Goal: Information Seeking & Learning: Learn about a topic

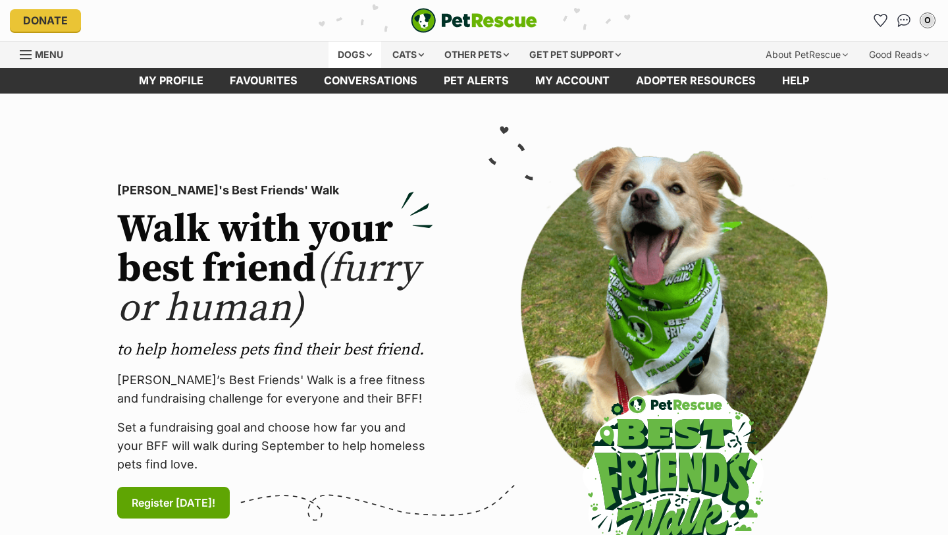
click at [342, 53] on div "Dogs" at bounding box center [355, 54] width 53 height 26
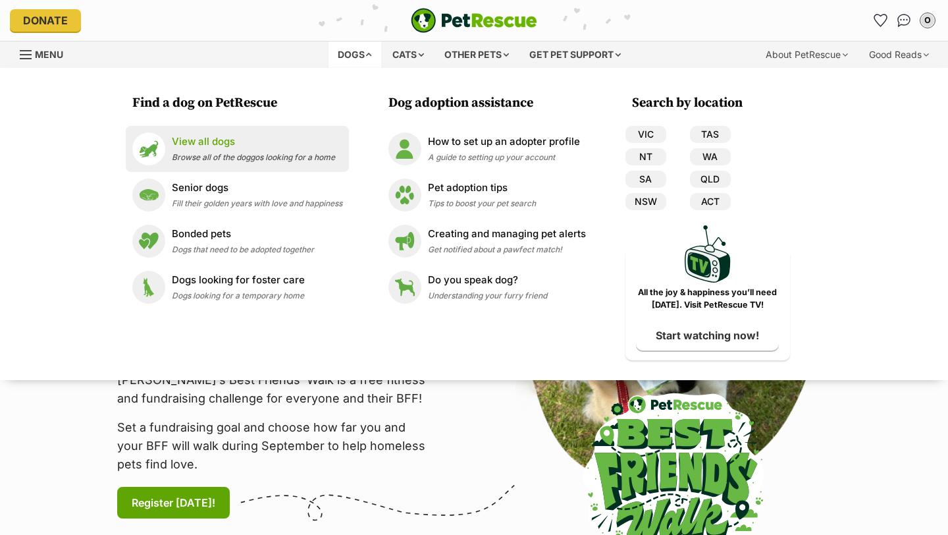
click at [218, 148] on p "View all dogs" at bounding box center [253, 141] width 163 height 15
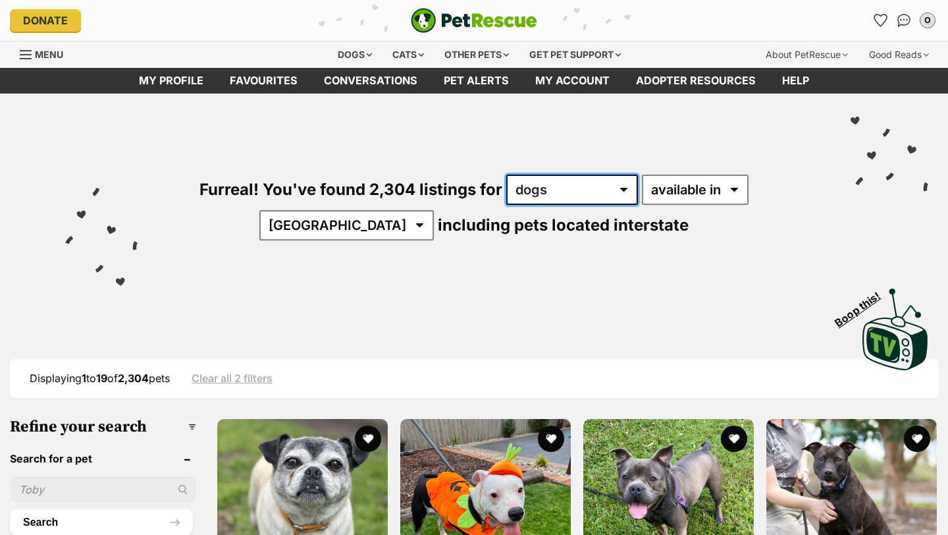
click at [563, 202] on select "any type of pet cats dogs other pets" at bounding box center [573, 190] width 132 height 30
click at [507, 175] on select "any type of pet cats dogs other pets" at bounding box center [573, 190] width 132 height 30
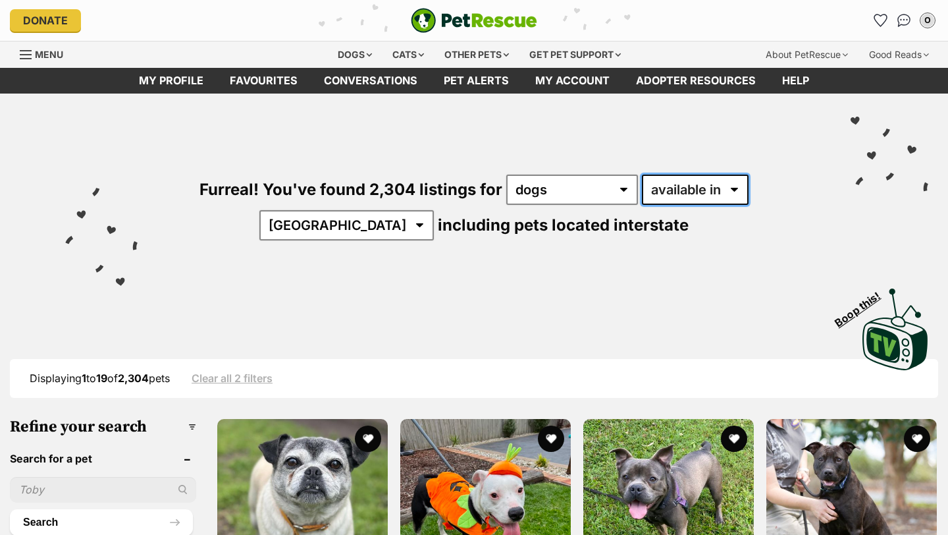
click at [642, 194] on select "available in located in" at bounding box center [695, 190] width 107 height 30
select select "disabled"
click at [642, 175] on select "available in located in" at bounding box center [695, 190] width 107 height 30
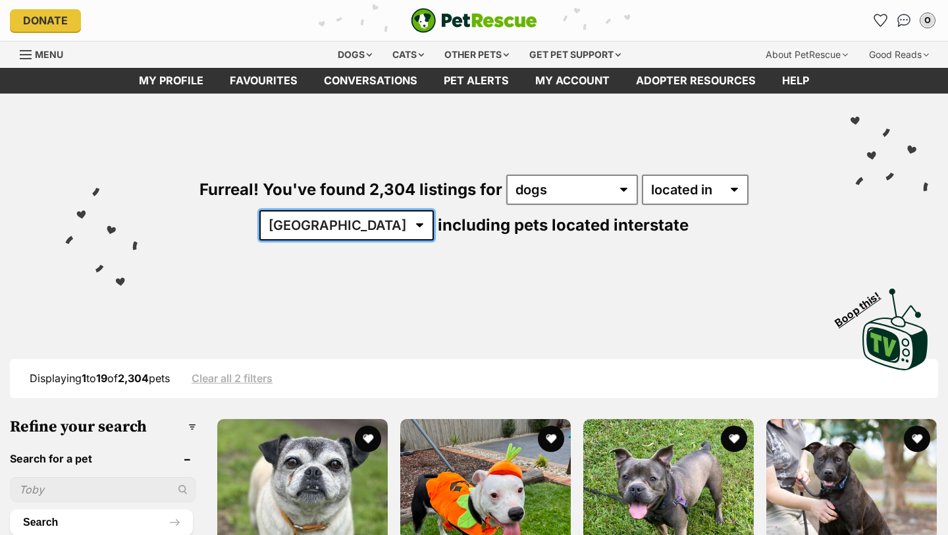
click at [434, 210] on select "Australia ACT NSW NT QLD SA TAS VIC WA" at bounding box center [347, 225] width 175 height 30
select select "VIC"
click at [434, 210] on select "Australia ACT NSW NT QLD SA TAS VIC WA" at bounding box center [347, 225] width 175 height 30
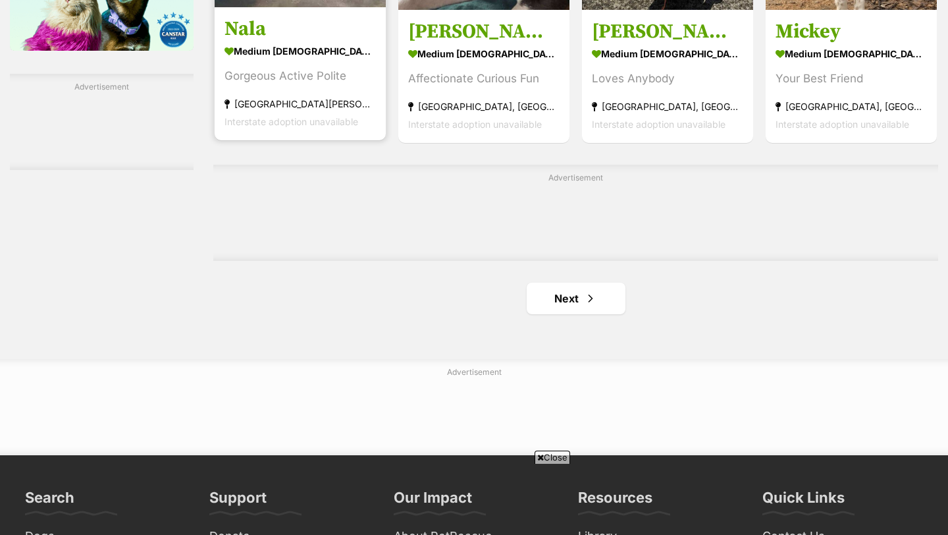
scroll to position [2276, 0]
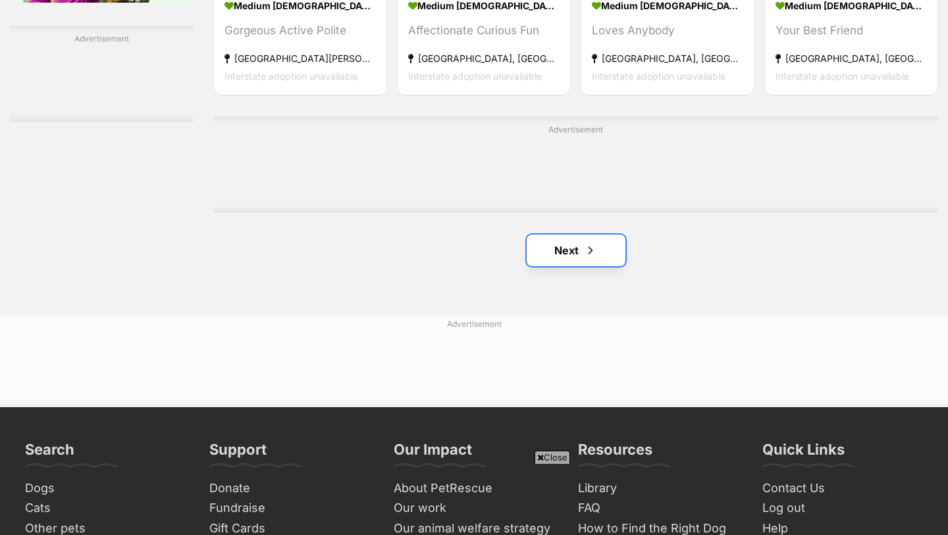
click at [562, 260] on link "Next" at bounding box center [576, 250] width 99 height 32
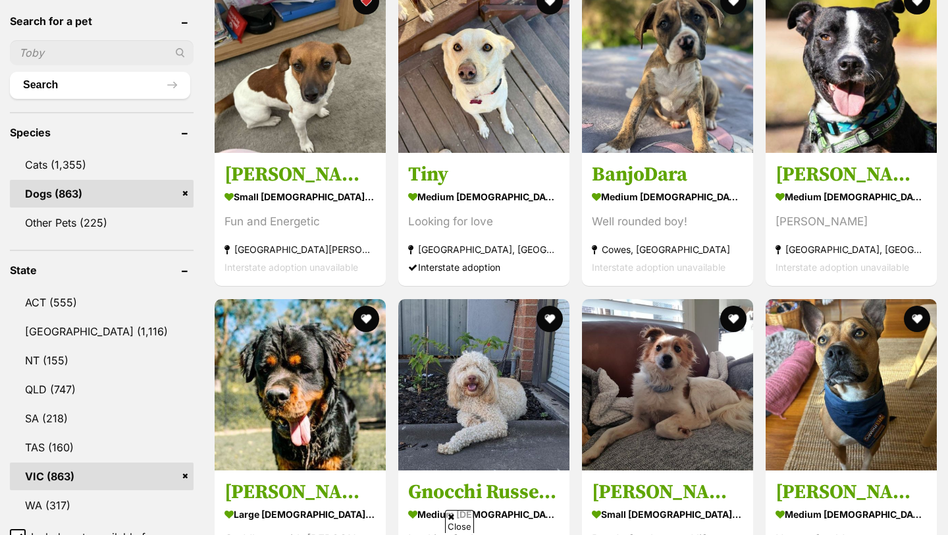
scroll to position [447, 0]
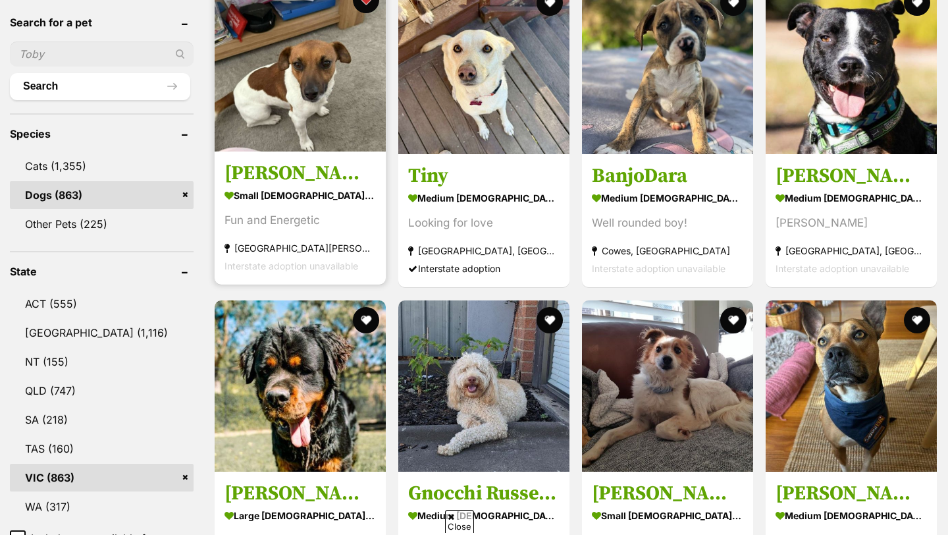
click at [265, 192] on strong "small [DEMOGRAPHIC_DATA] Dog" at bounding box center [300, 195] width 151 height 19
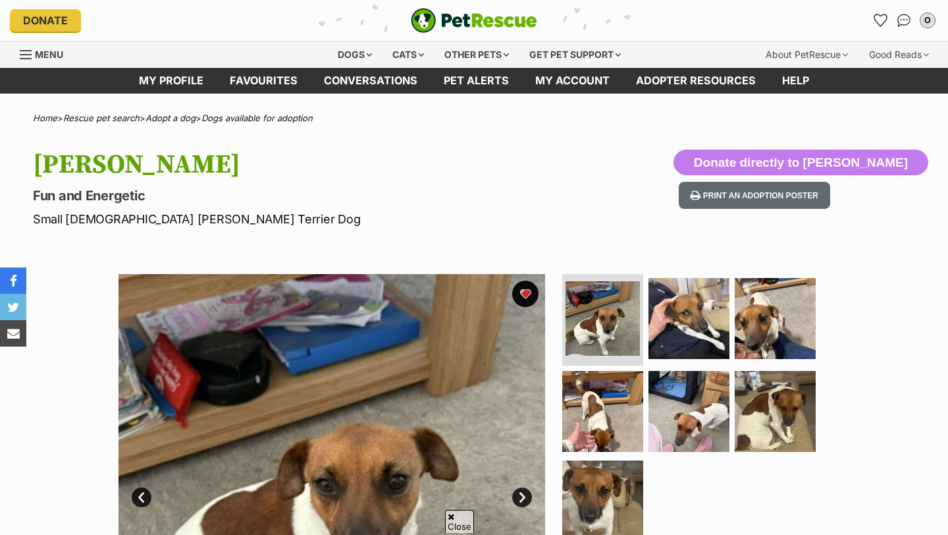
scroll to position [121, 0]
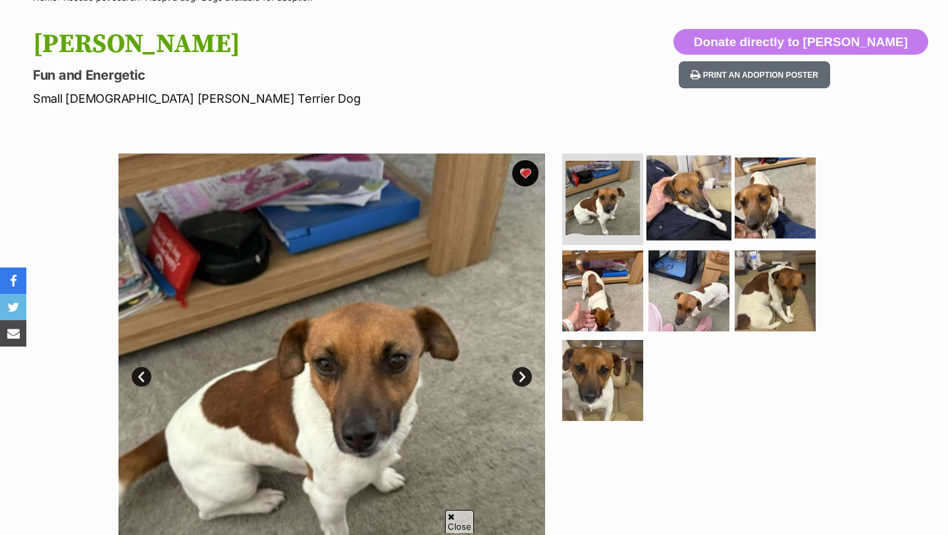
click at [697, 230] on img at bounding box center [689, 197] width 85 height 85
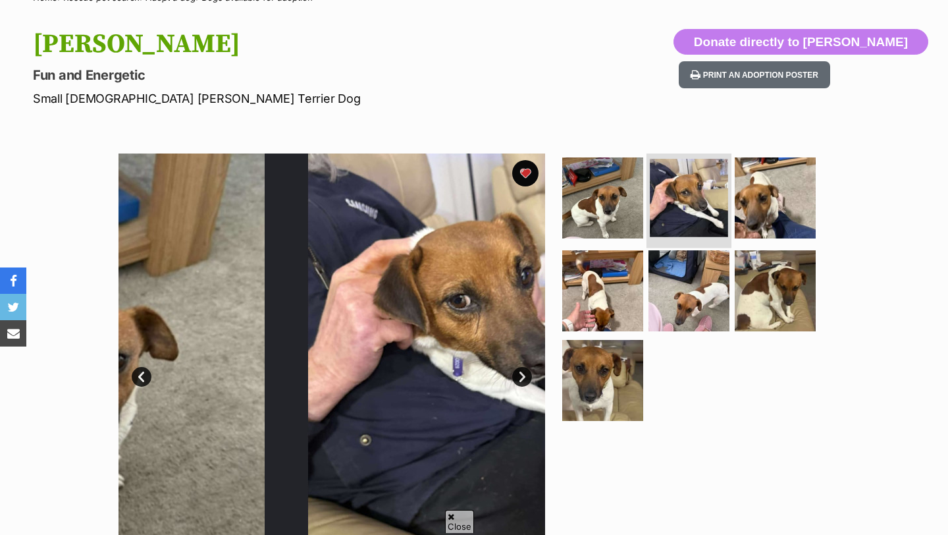
scroll to position [0, 0]
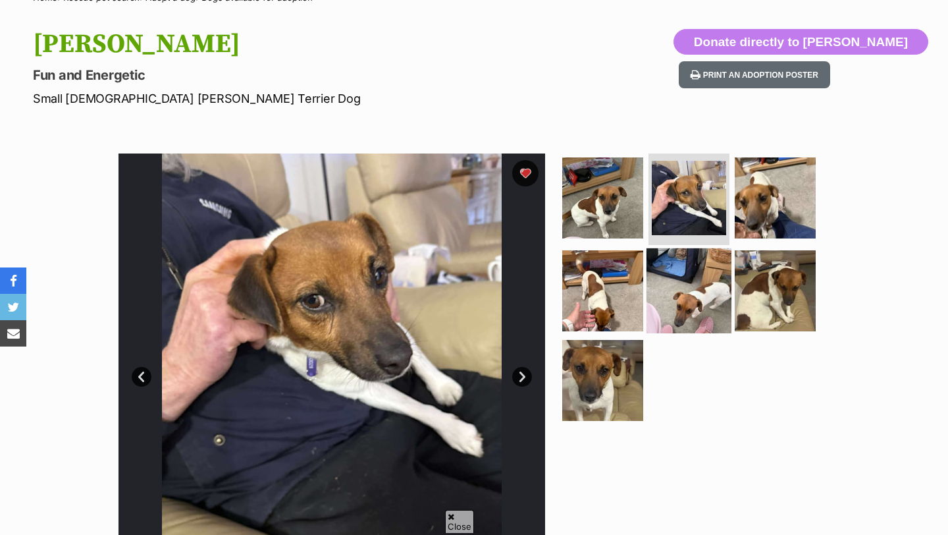
click at [662, 279] on img at bounding box center [689, 290] width 85 height 85
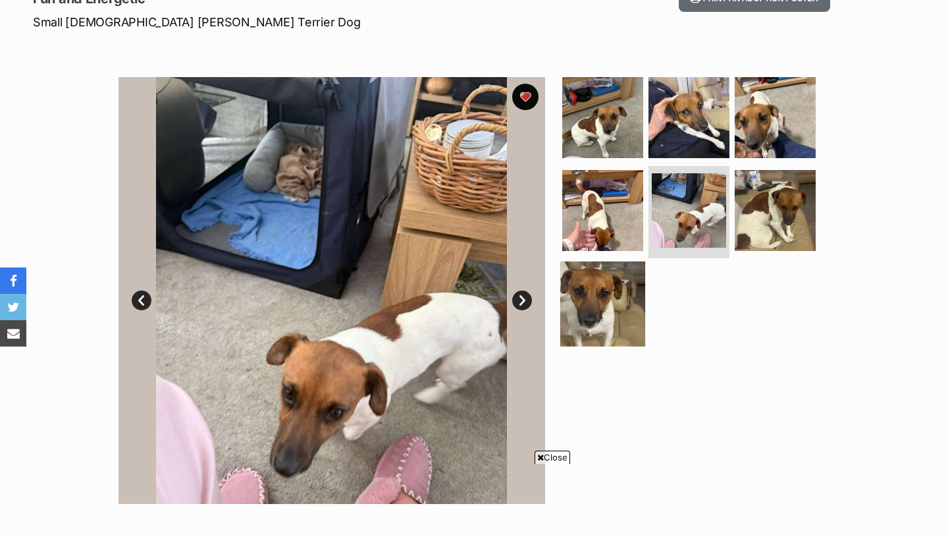
scroll to position [208, 0]
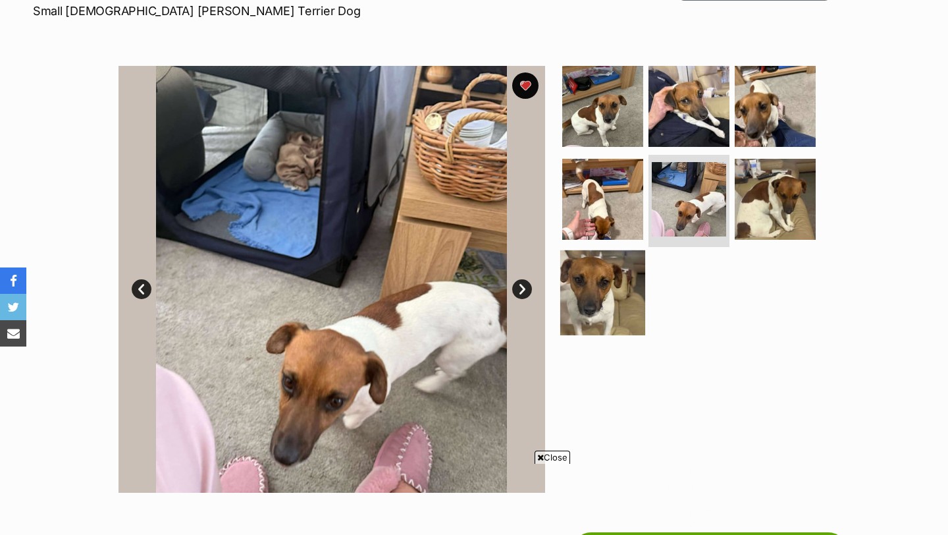
click at [613, 298] on img at bounding box center [603, 292] width 85 height 85
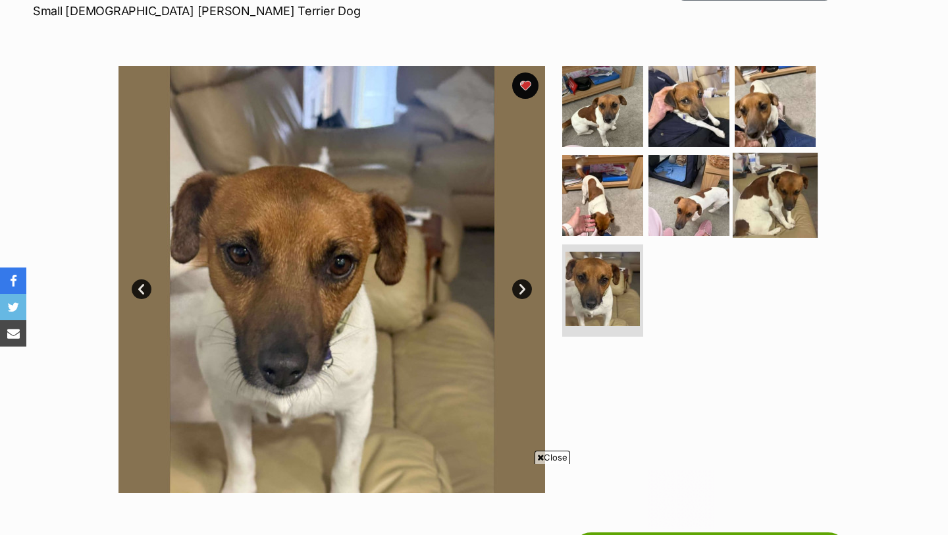
click at [777, 202] on img at bounding box center [775, 195] width 85 height 85
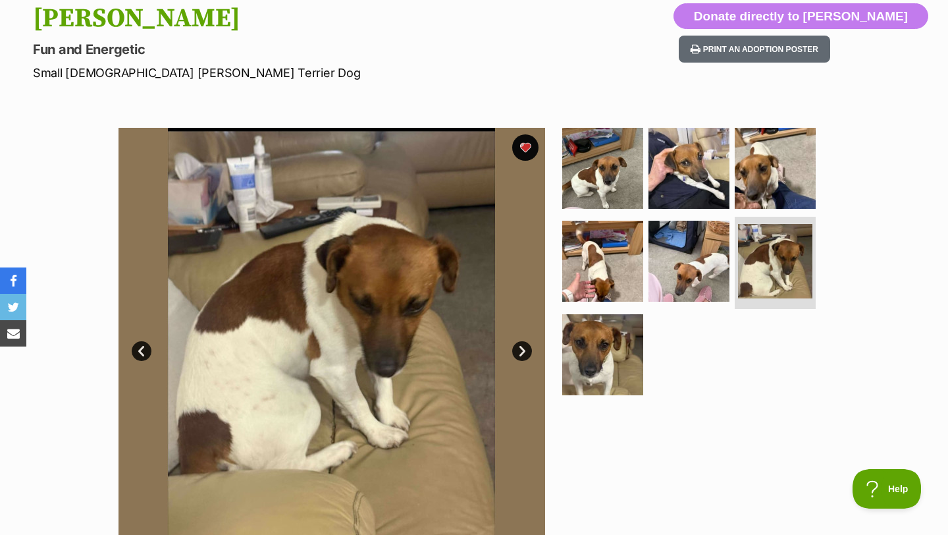
scroll to position [0, 0]
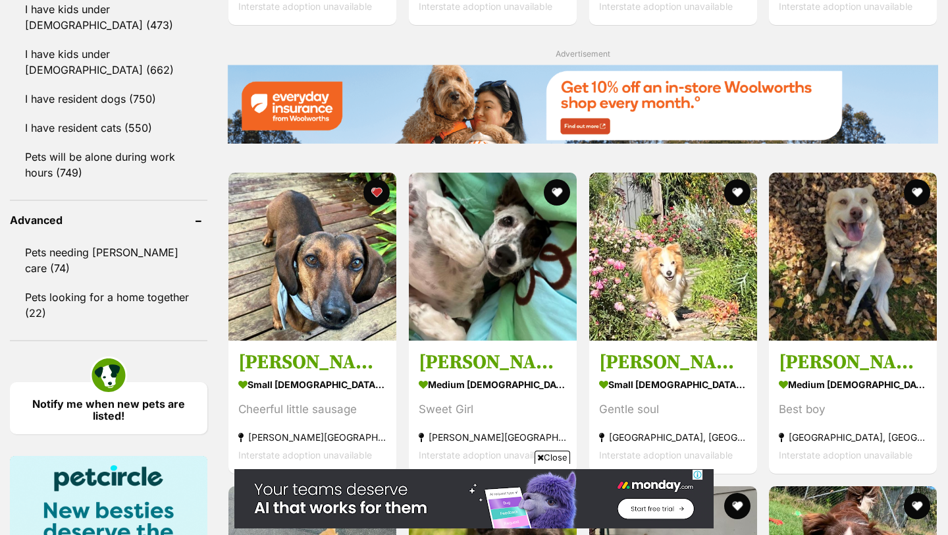
scroll to position [1598, 0]
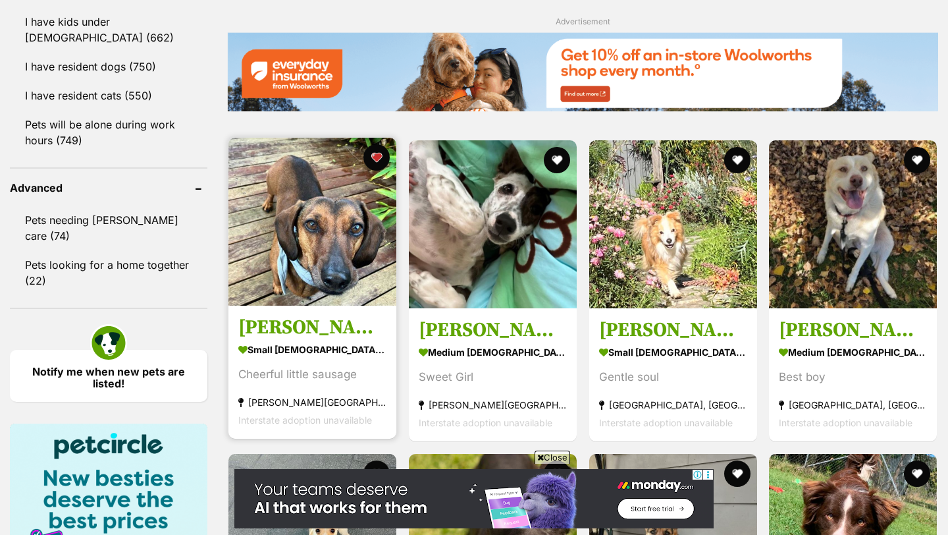
click at [310, 241] on img at bounding box center [313, 222] width 168 height 168
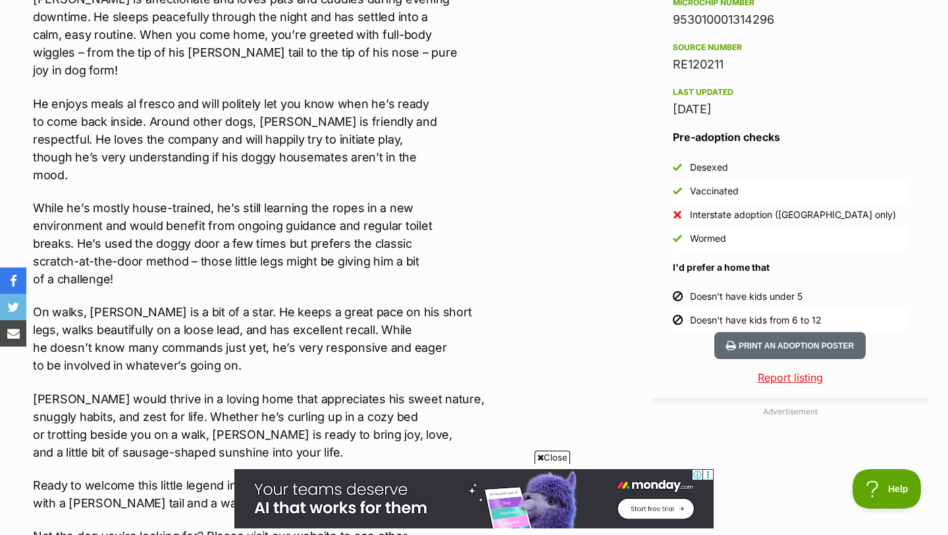
scroll to position [1076, 0]
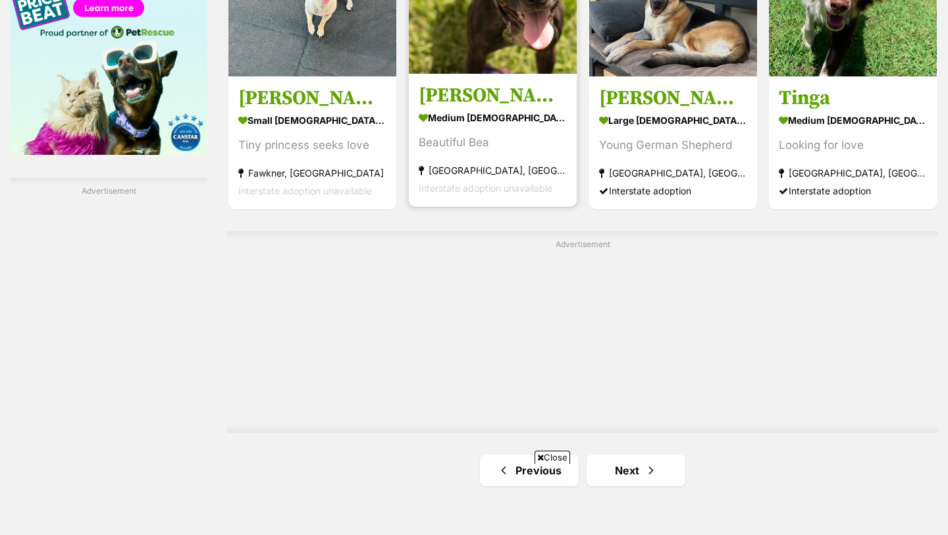
scroll to position [2325, 0]
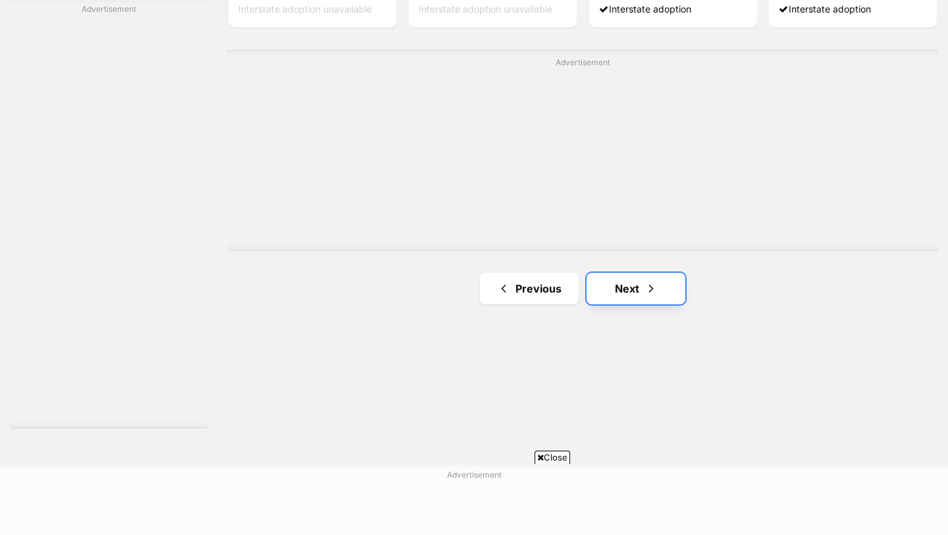
click at [657, 296] on link "Next" at bounding box center [636, 289] width 99 height 32
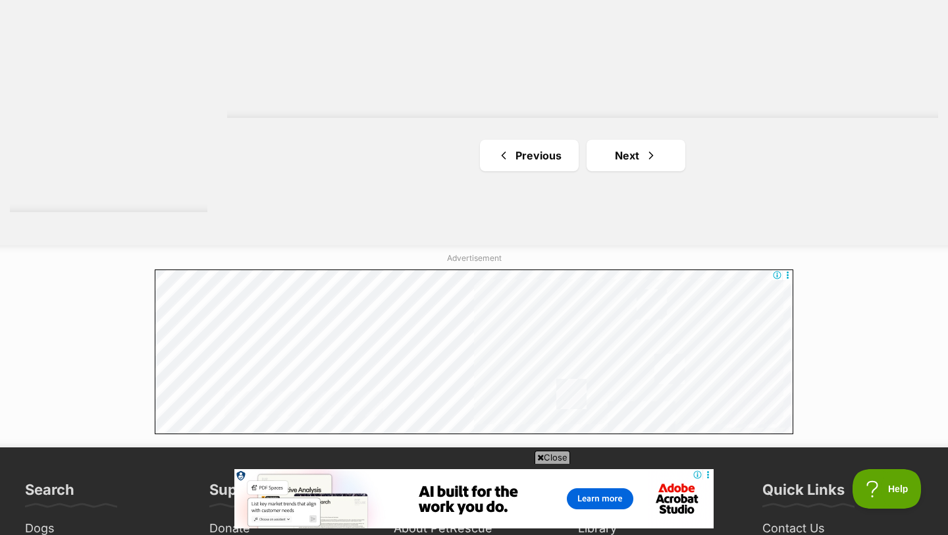
scroll to position [2540, 0]
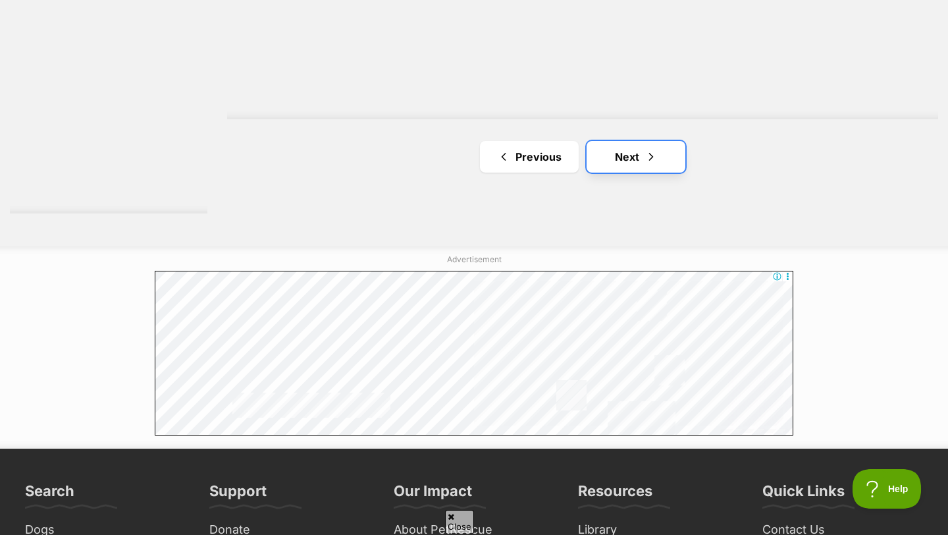
click at [625, 155] on link "Next" at bounding box center [636, 157] width 99 height 32
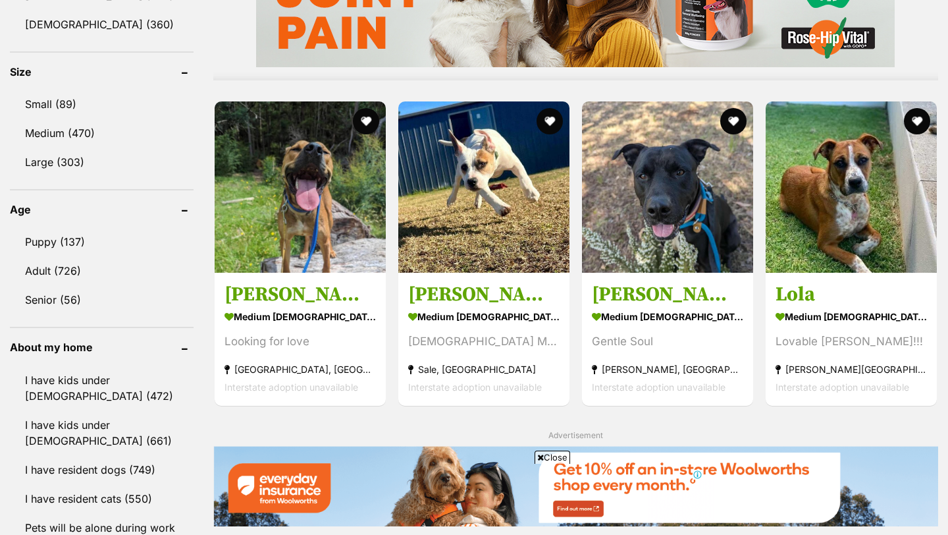
scroll to position [1195, 0]
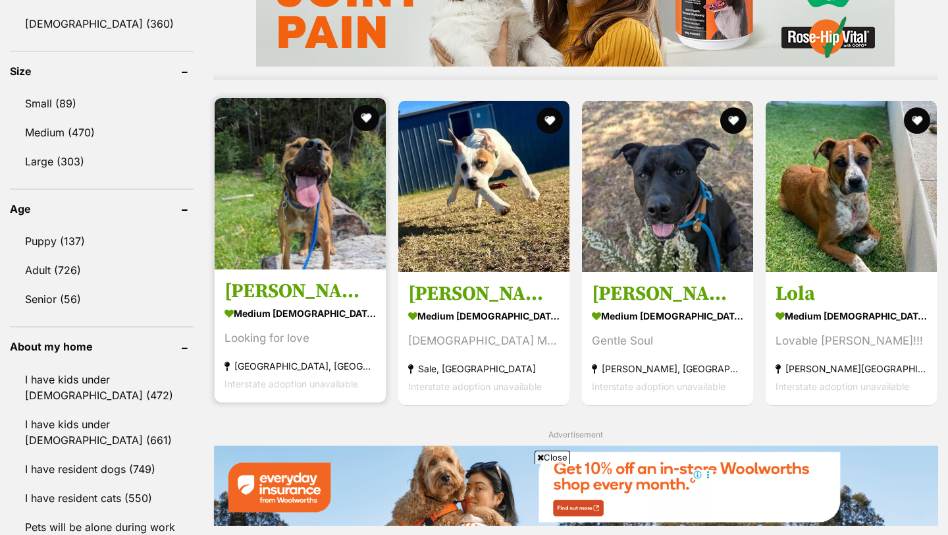
click at [270, 204] on img at bounding box center [300, 183] width 171 height 171
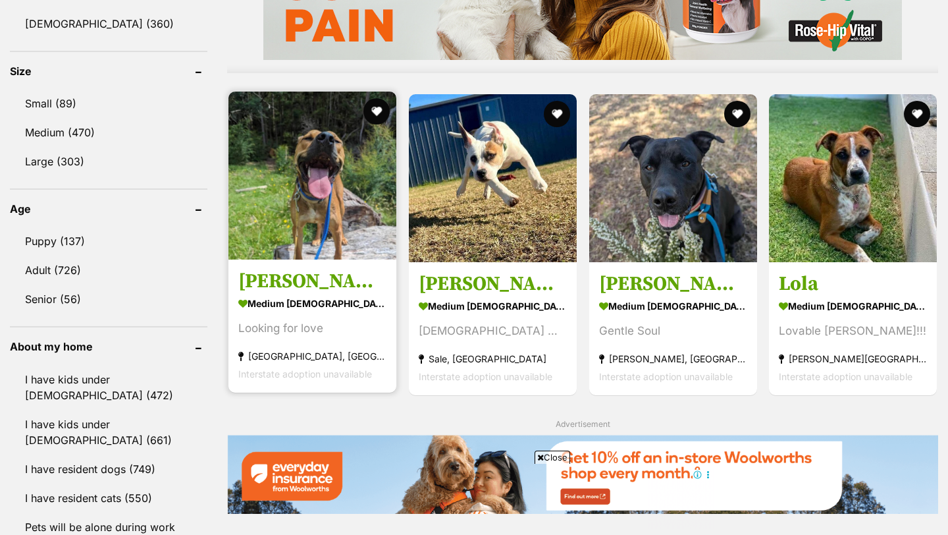
scroll to position [0, 0]
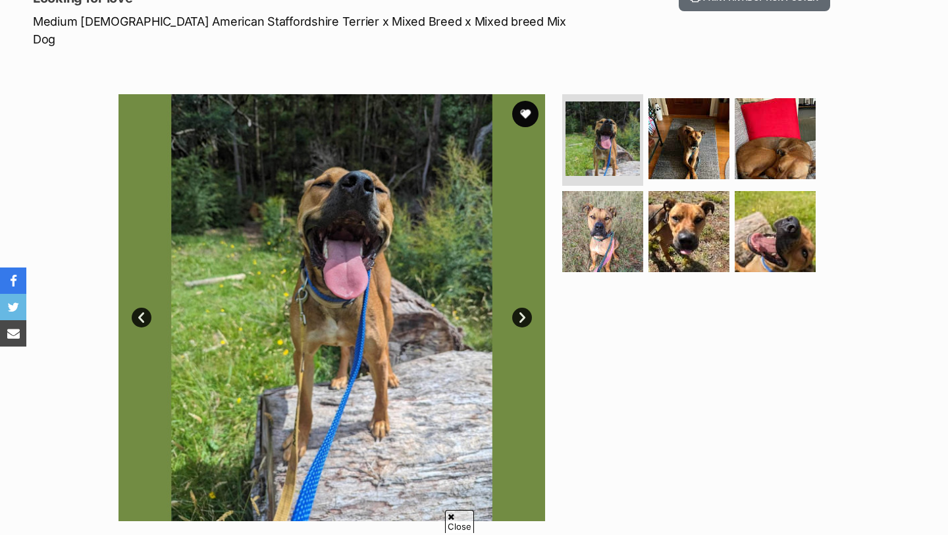
click at [518, 308] on link "Next" at bounding box center [522, 318] width 20 height 20
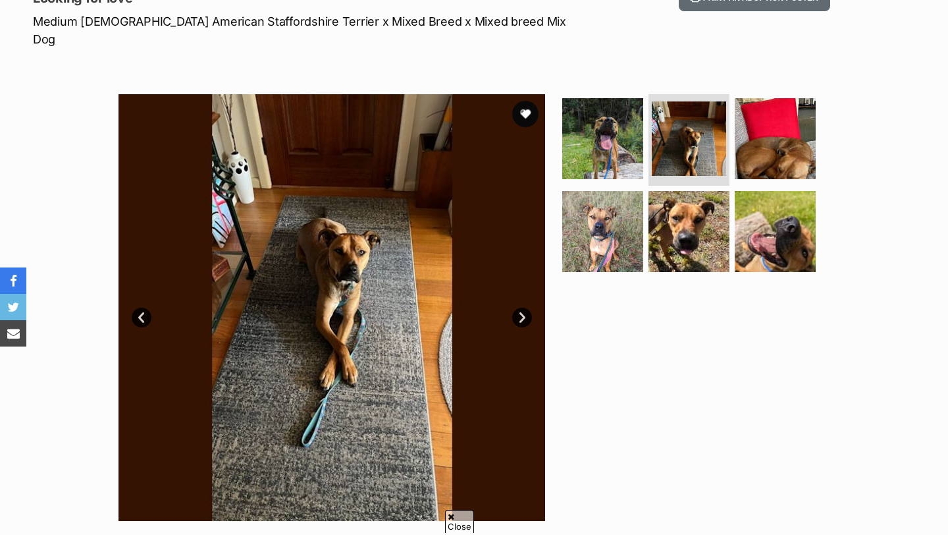
click at [518, 308] on link "Next" at bounding box center [522, 318] width 20 height 20
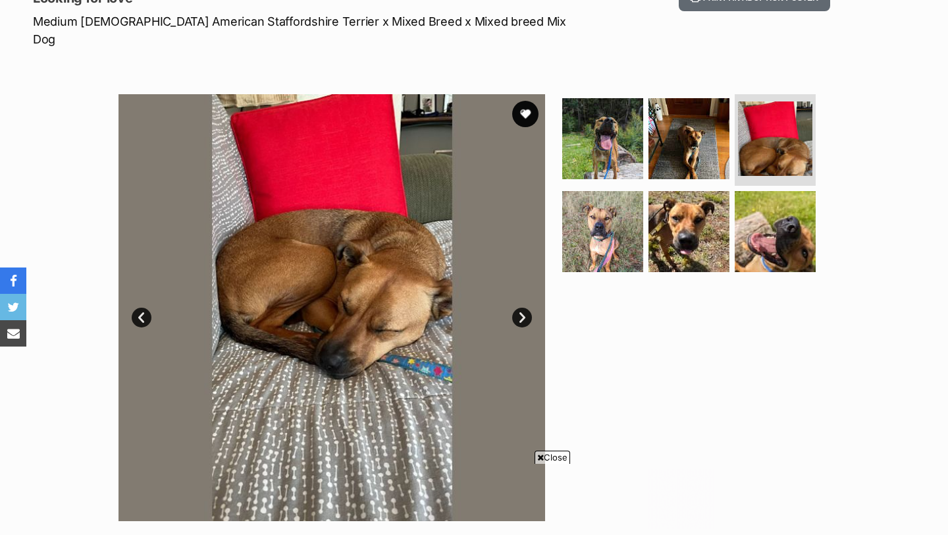
click at [518, 308] on link "Next" at bounding box center [522, 318] width 20 height 20
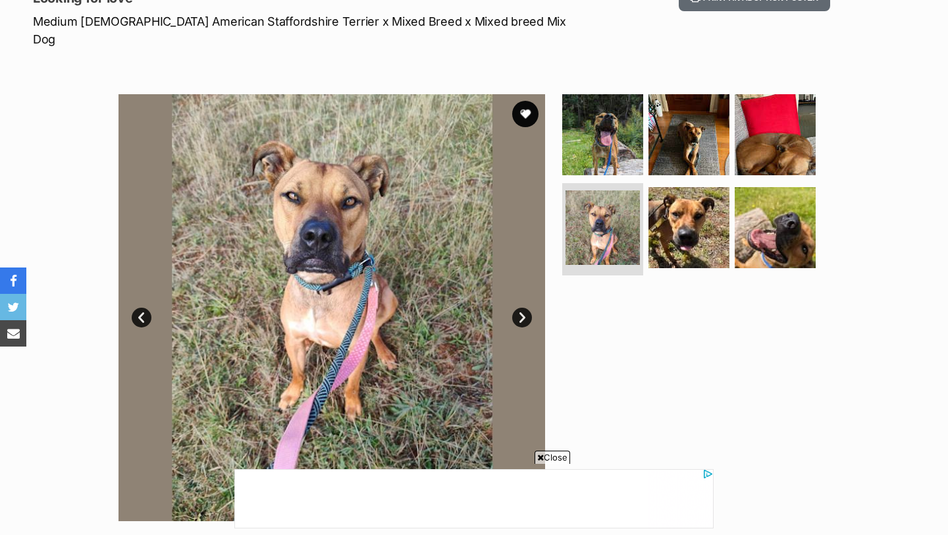
click at [518, 308] on link "Next" at bounding box center [522, 318] width 20 height 20
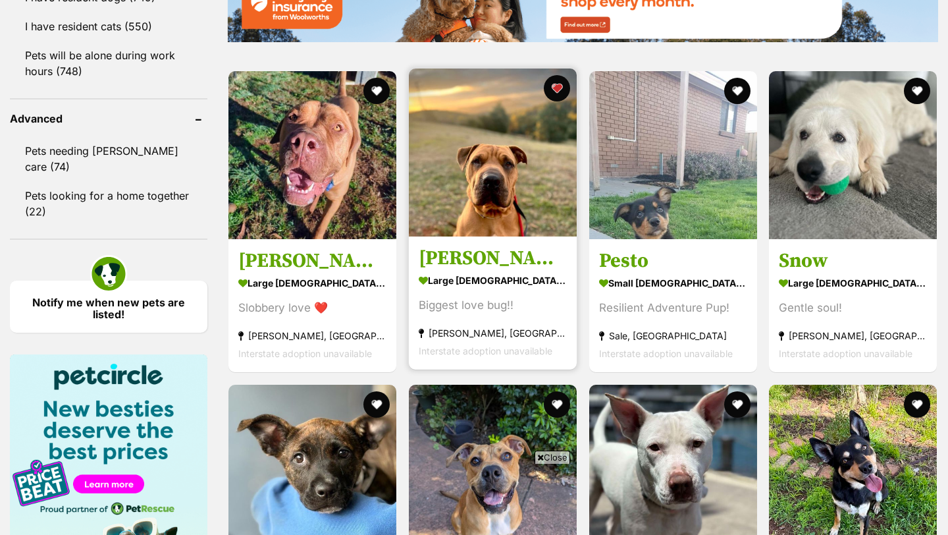
click at [526, 186] on img at bounding box center [493, 153] width 168 height 168
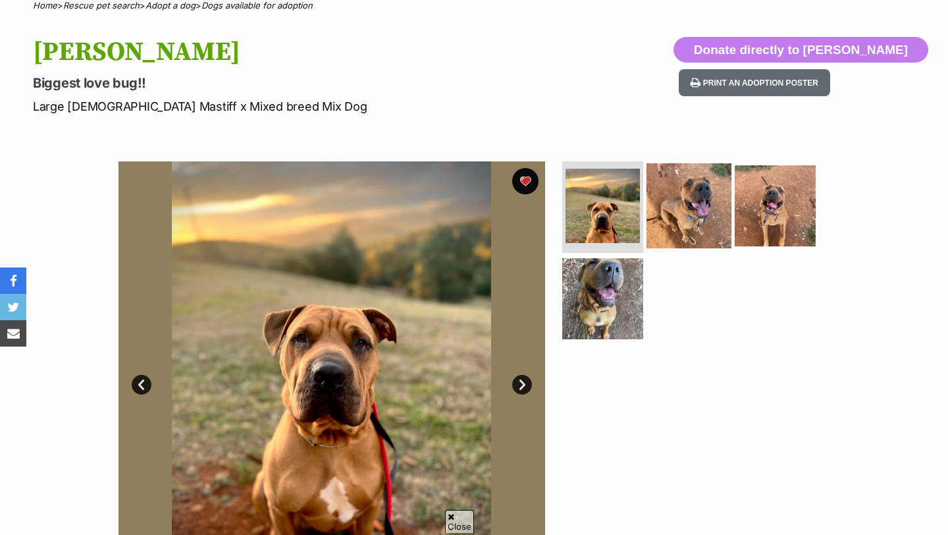
scroll to position [112, 0]
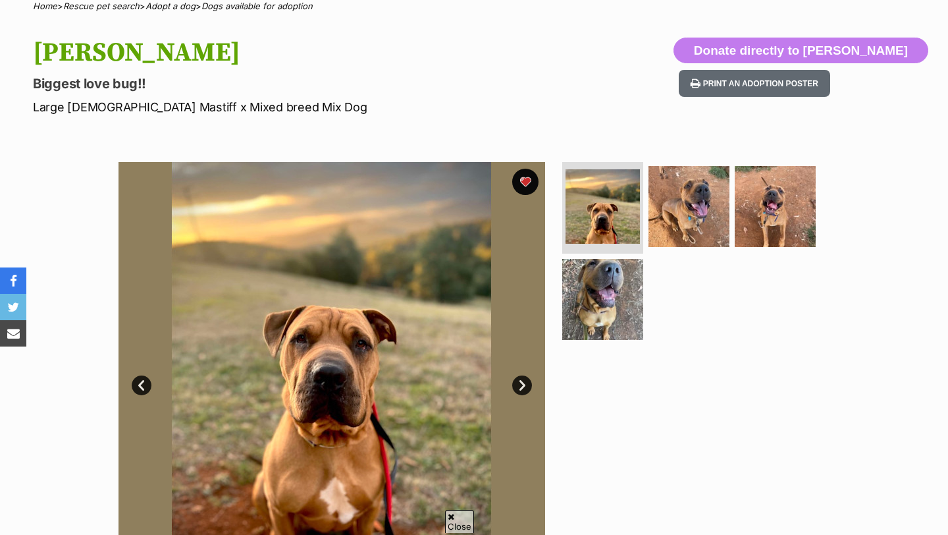
click at [524, 386] on link "Next" at bounding box center [522, 385] width 20 height 20
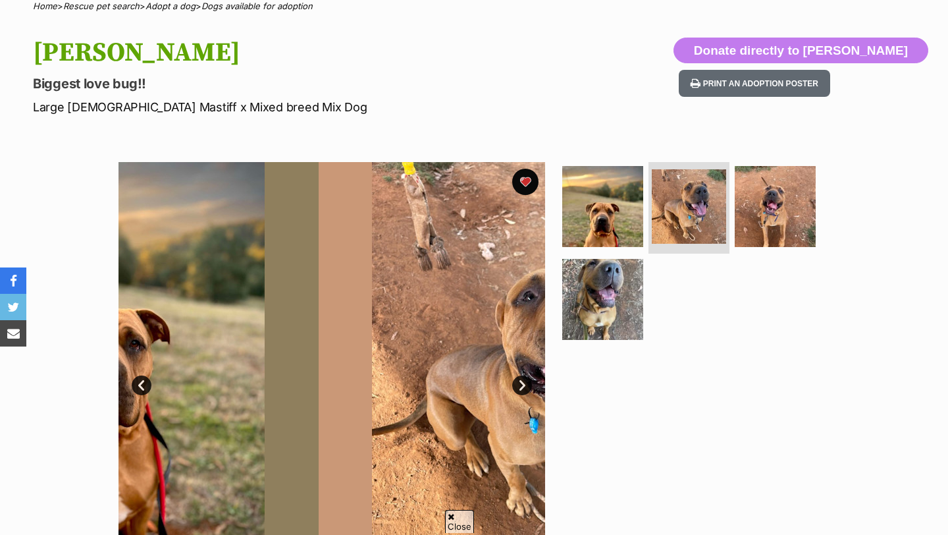
scroll to position [0, 0]
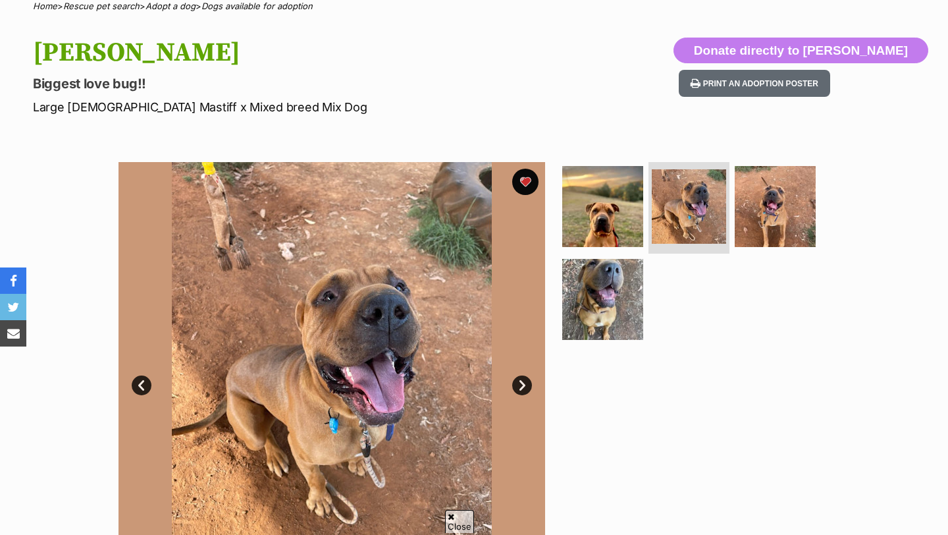
click at [523, 386] on link "Next" at bounding box center [522, 385] width 20 height 20
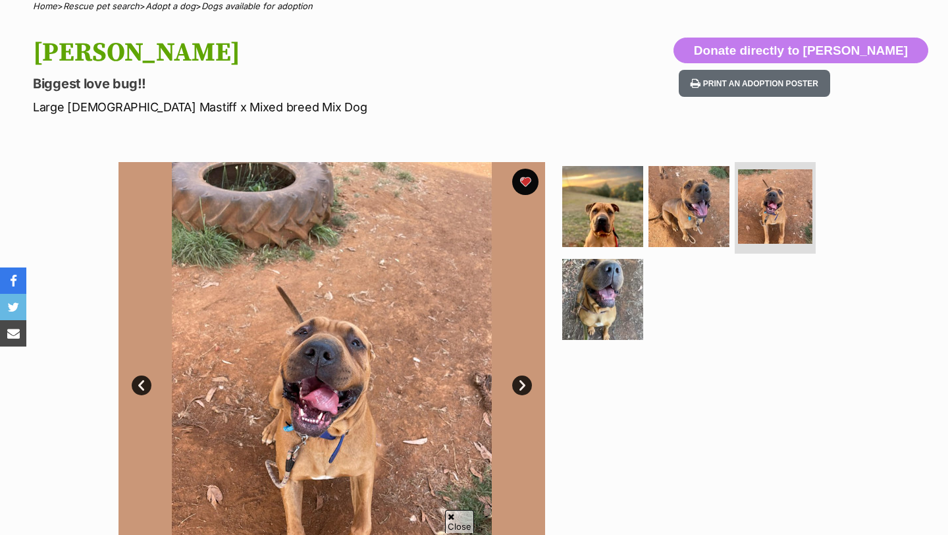
click at [523, 386] on link "Next" at bounding box center [522, 385] width 20 height 20
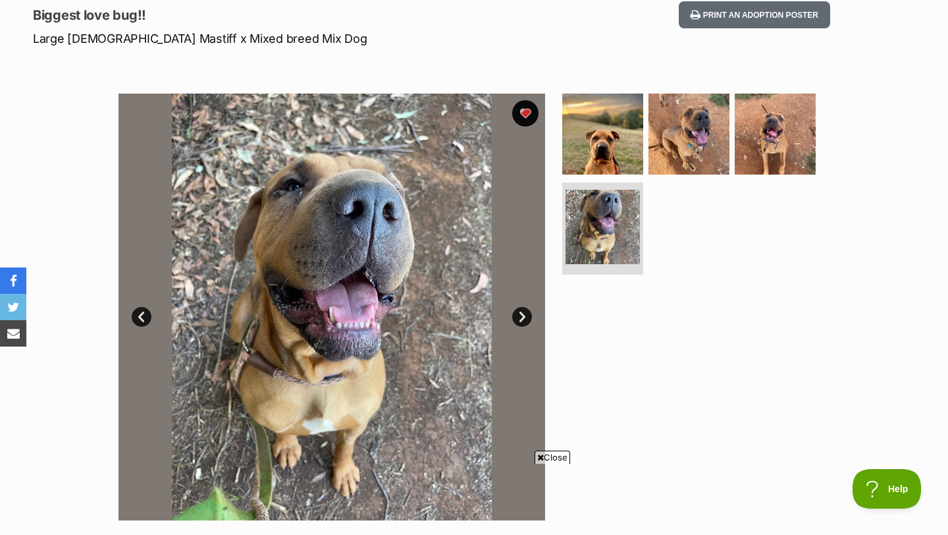
scroll to position [145, 0]
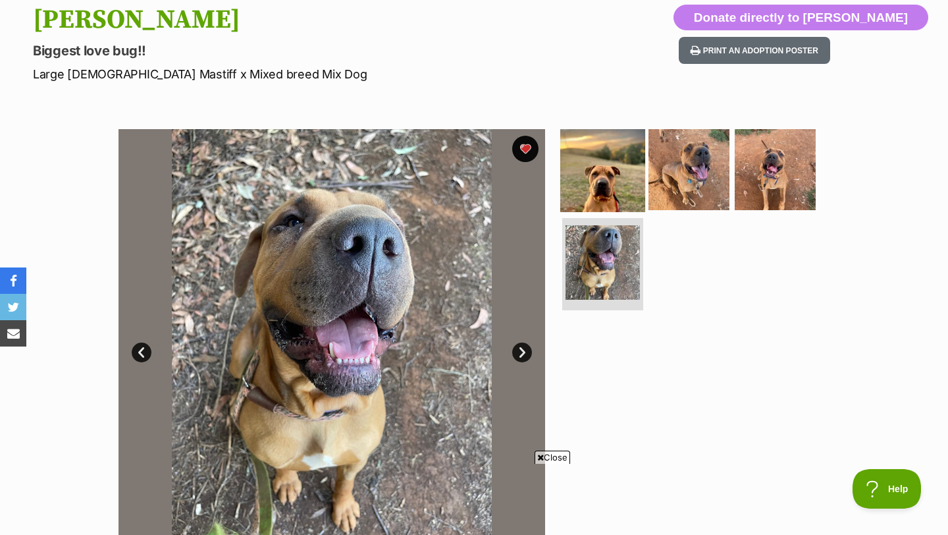
click at [616, 169] on img at bounding box center [603, 168] width 85 height 85
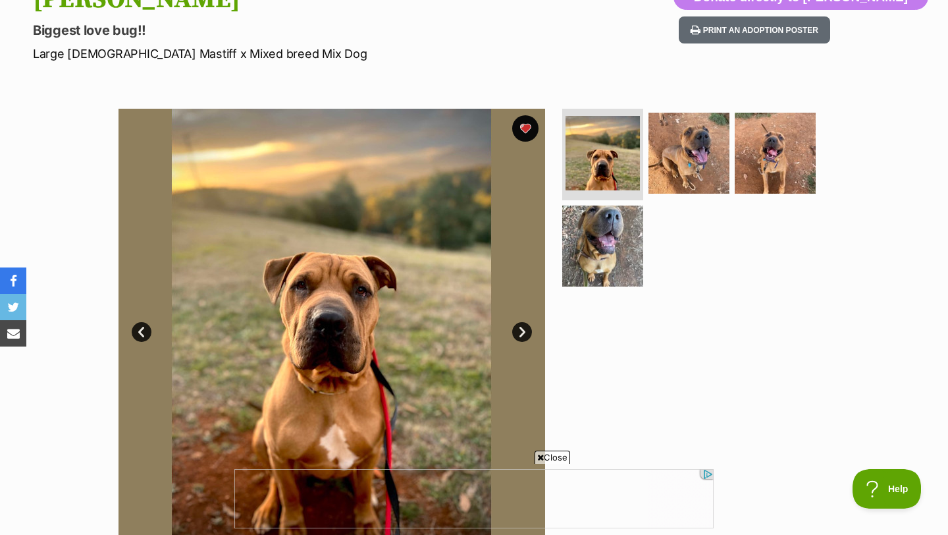
scroll to position [0, 0]
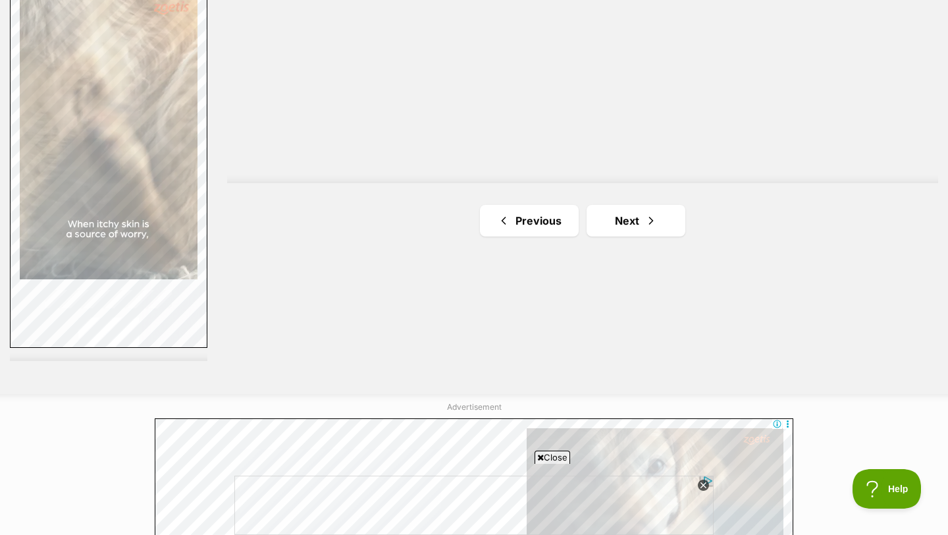
scroll to position [2385, 0]
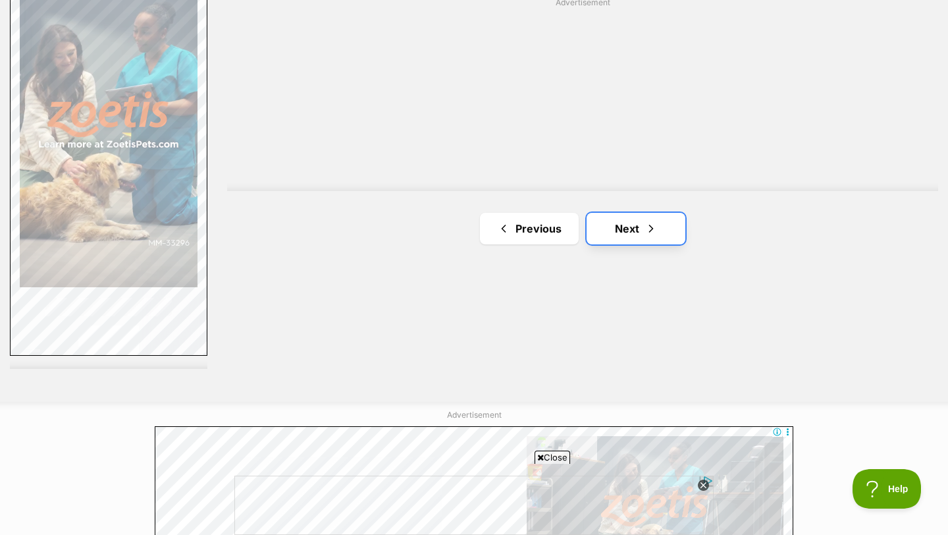
click at [669, 220] on link "Next" at bounding box center [636, 229] width 99 height 32
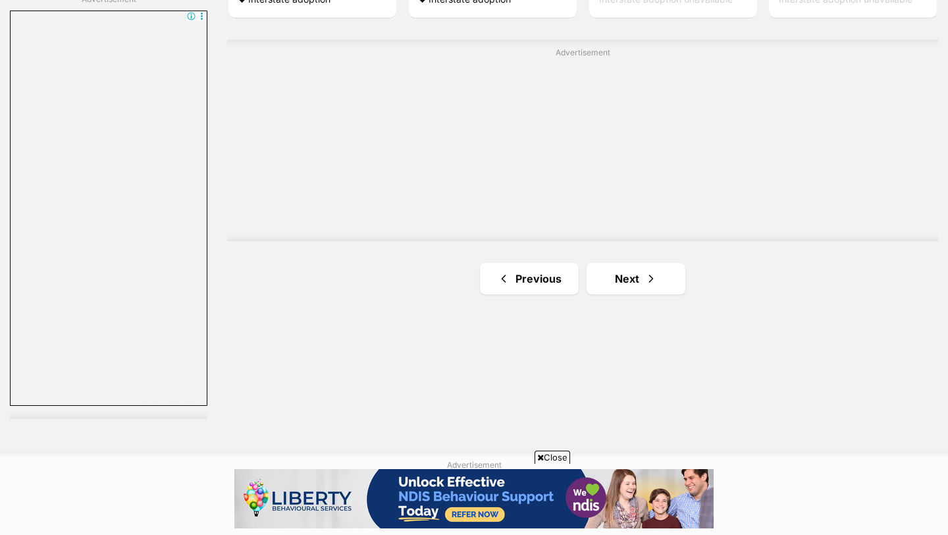
scroll to position [2339, 0]
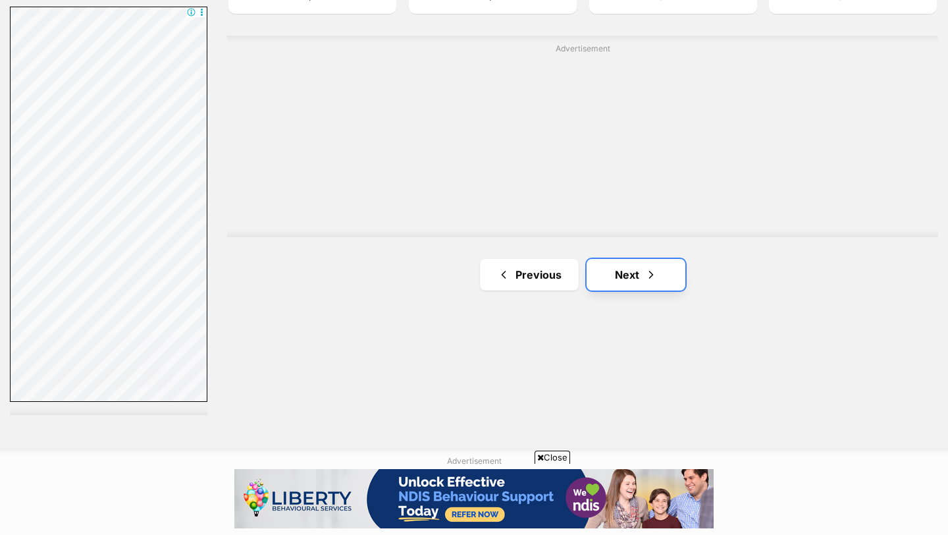
click at [640, 277] on link "Next" at bounding box center [636, 275] width 99 height 32
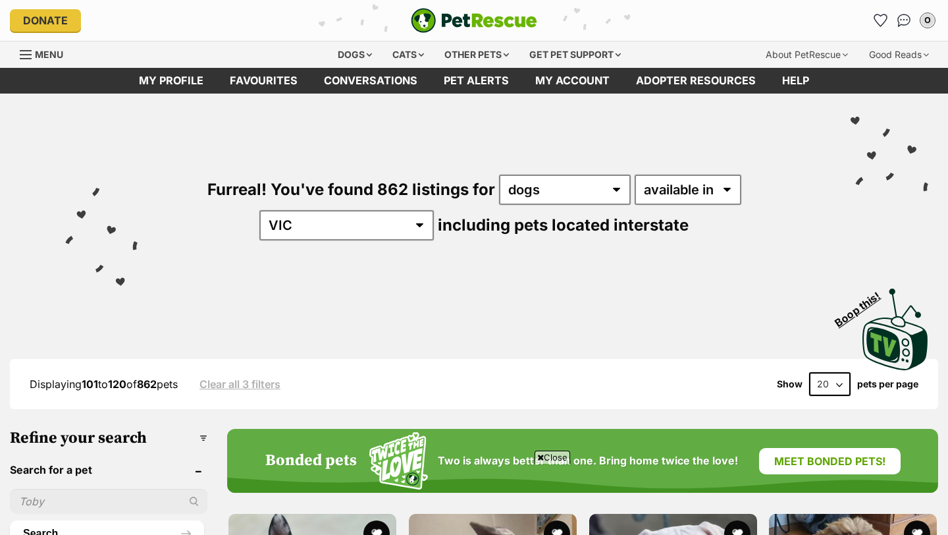
scroll to position [63, 0]
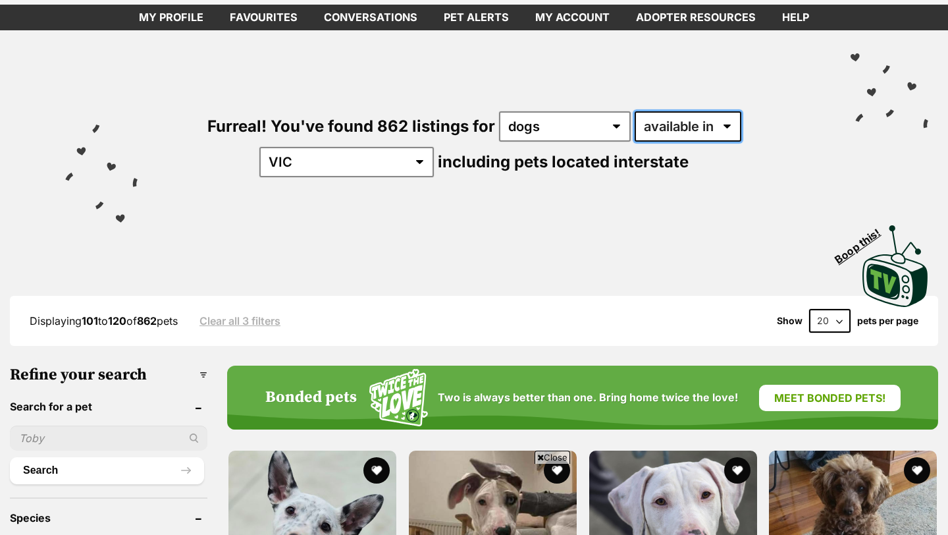
click at [635, 120] on select "available in located in" at bounding box center [688, 126] width 107 height 30
select select "disabled"
click at [635, 111] on select "available in located in" at bounding box center [688, 126] width 107 height 30
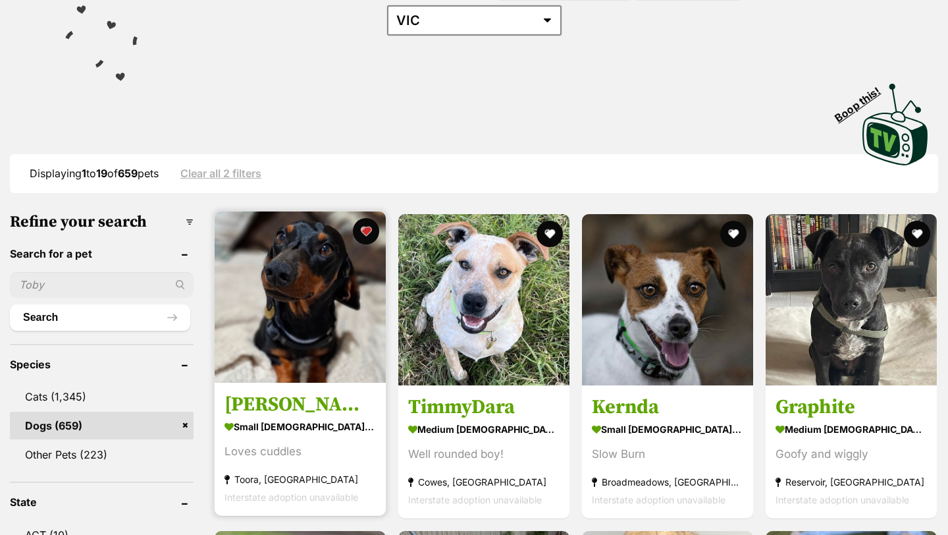
click at [298, 316] on img at bounding box center [300, 296] width 171 height 171
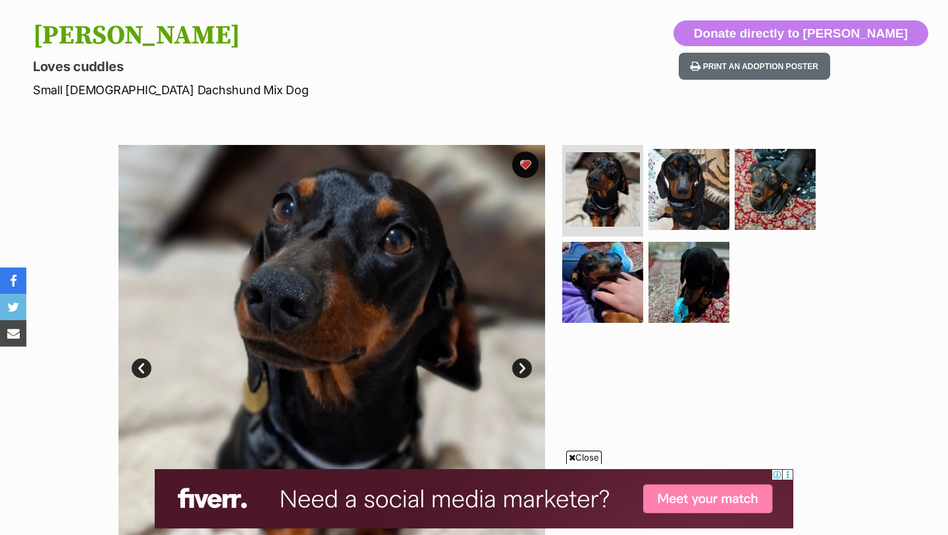
scroll to position [141, 0]
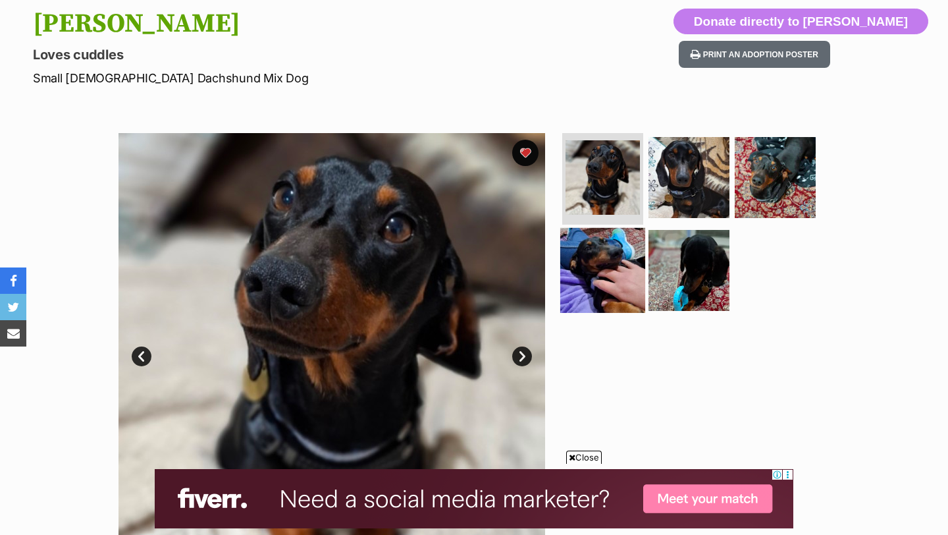
click at [612, 275] on img at bounding box center [603, 270] width 85 height 85
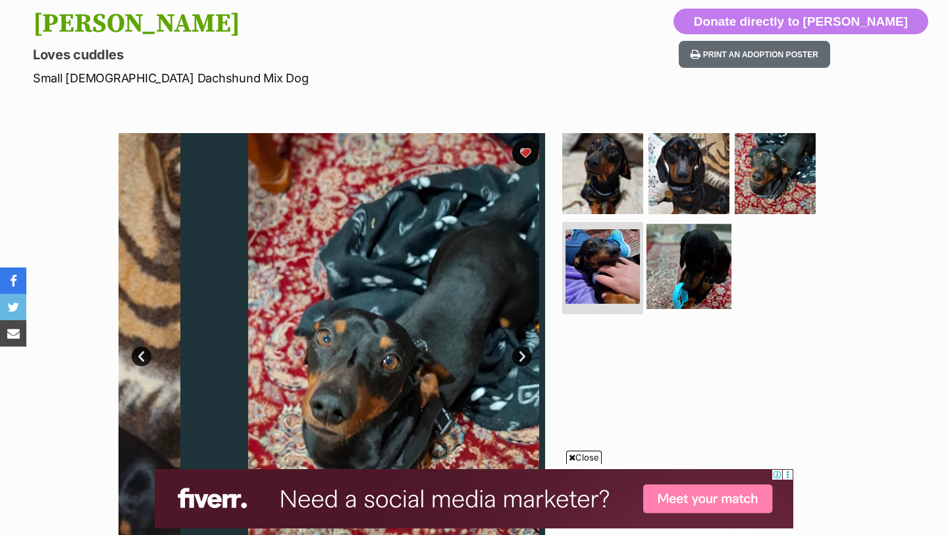
scroll to position [0, 0]
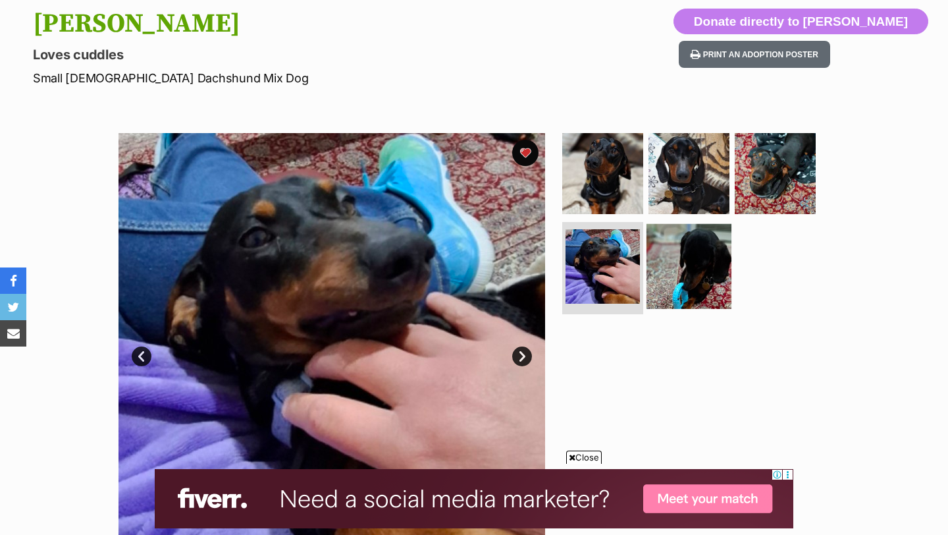
click at [680, 276] on img at bounding box center [689, 266] width 85 height 85
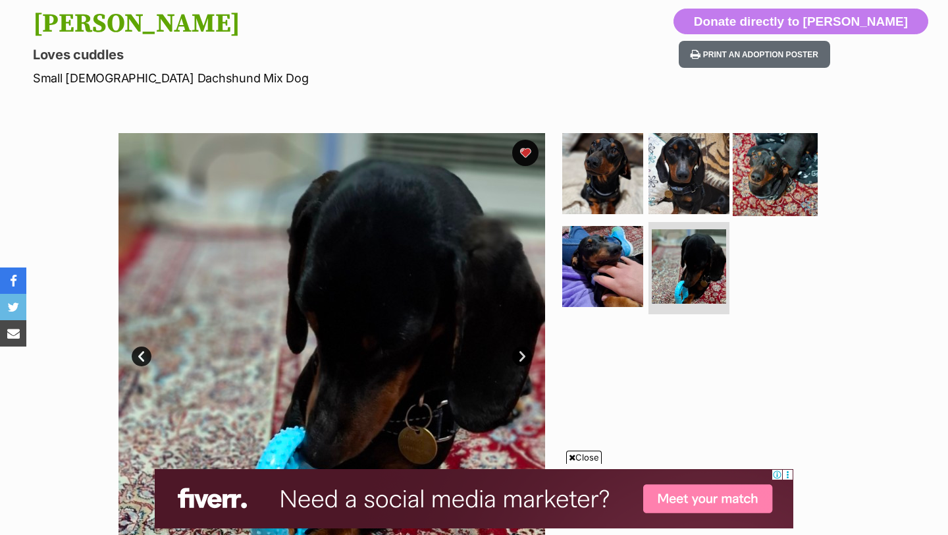
click at [764, 177] on img at bounding box center [775, 172] width 85 height 85
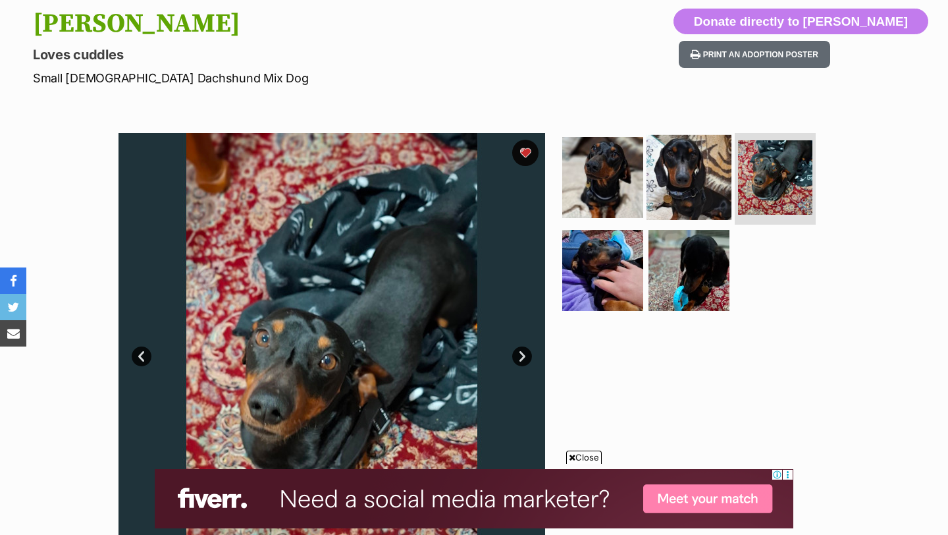
click at [712, 183] on img at bounding box center [689, 176] width 85 height 85
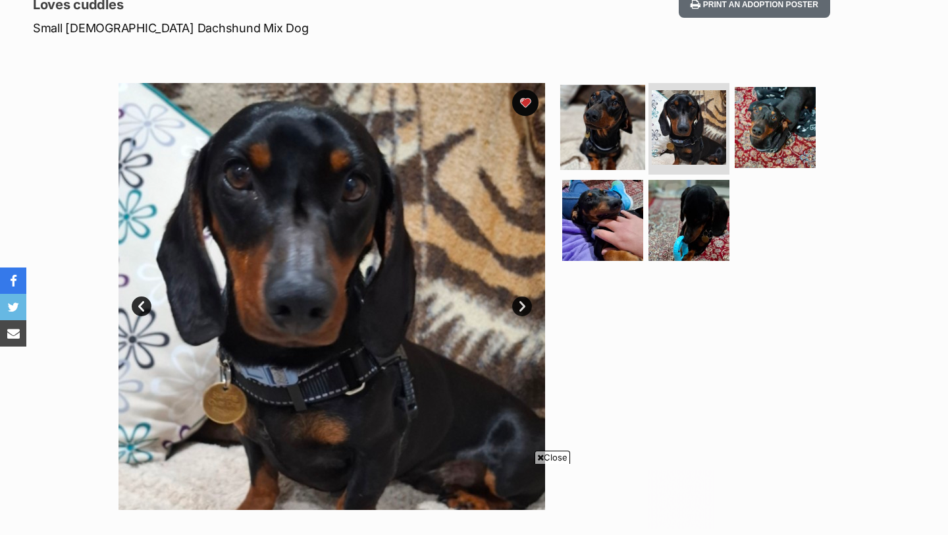
click at [616, 119] on img at bounding box center [603, 126] width 85 height 85
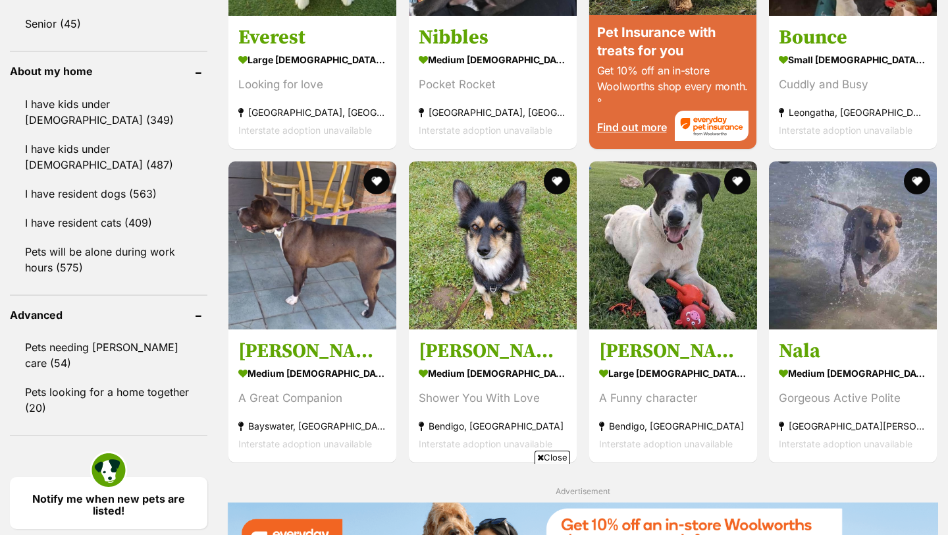
scroll to position [1441, 0]
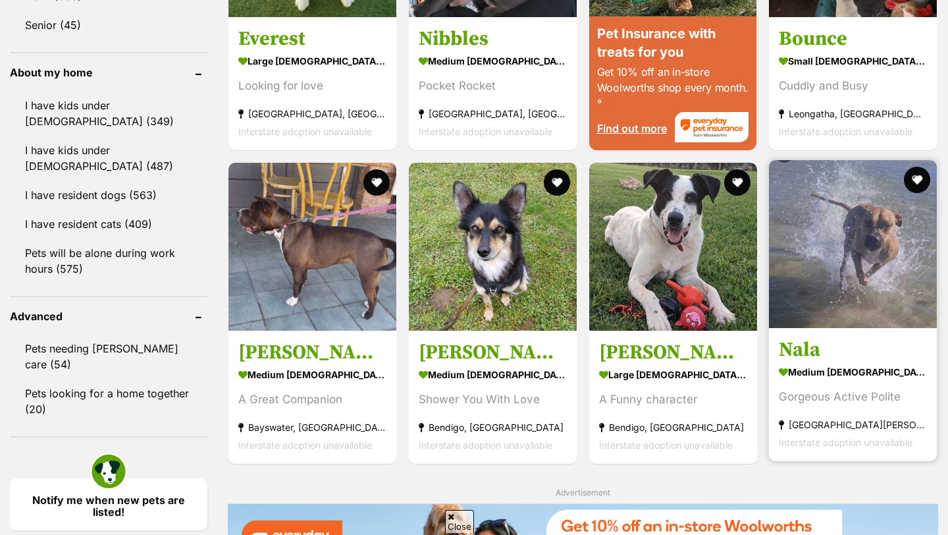
click at [841, 226] on img at bounding box center [853, 244] width 168 height 168
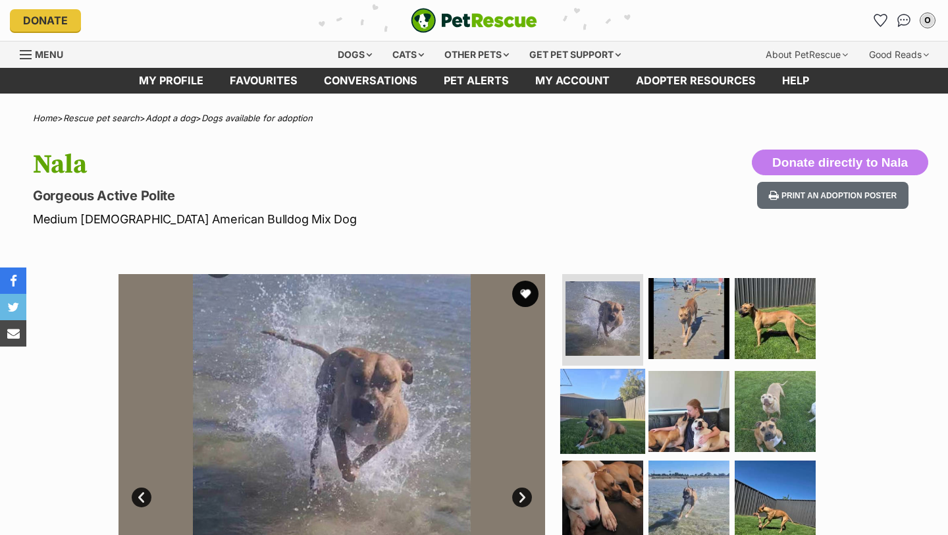
scroll to position [85, 0]
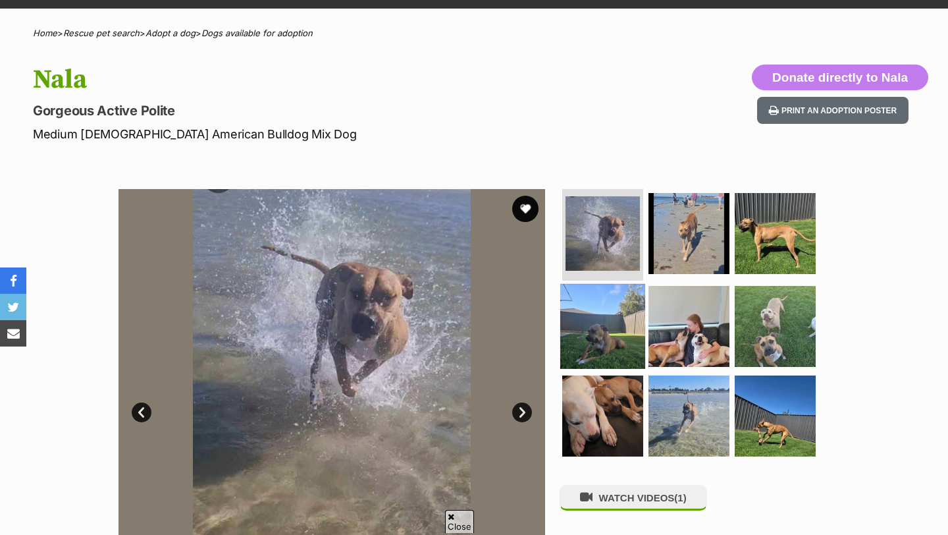
click at [617, 323] on img at bounding box center [603, 326] width 85 height 85
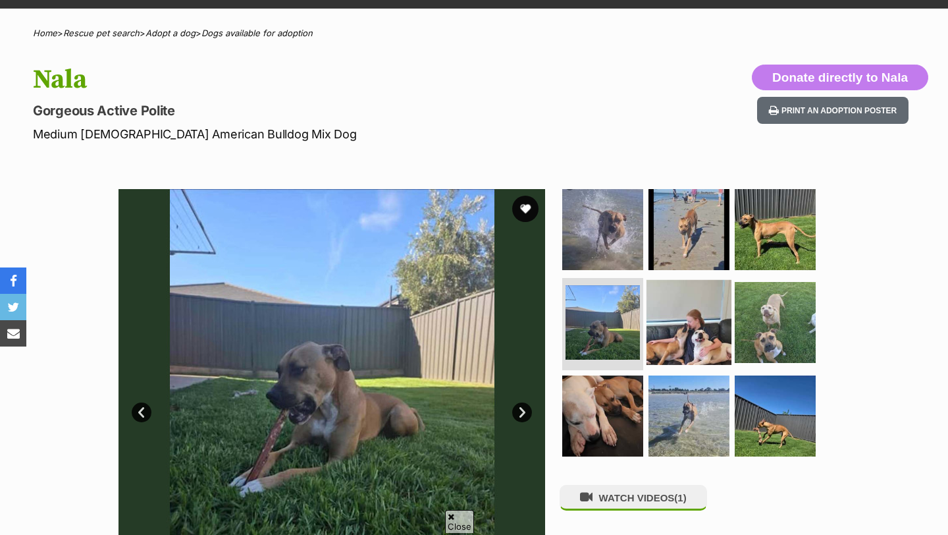
click at [677, 303] on img at bounding box center [689, 322] width 85 height 85
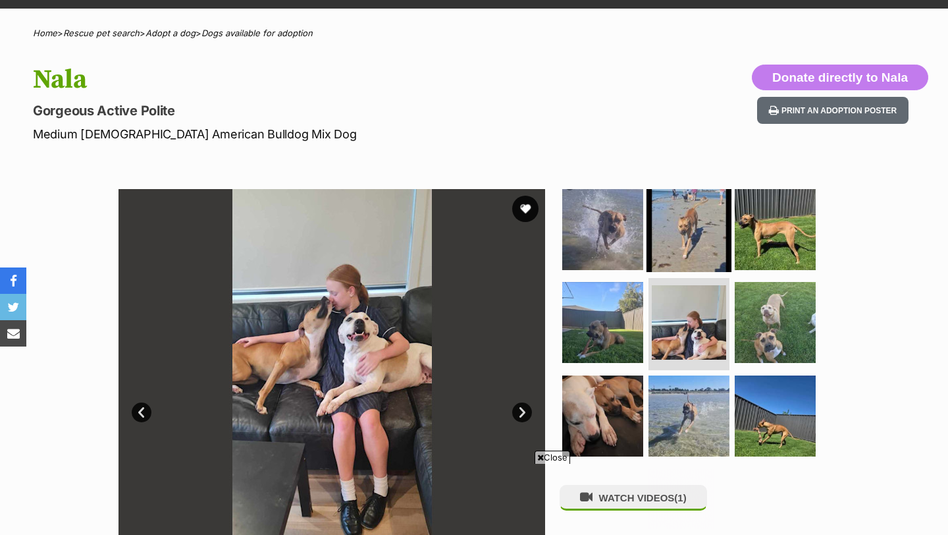
scroll to position [0, 0]
click at [640, 254] on img at bounding box center [603, 228] width 85 height 85
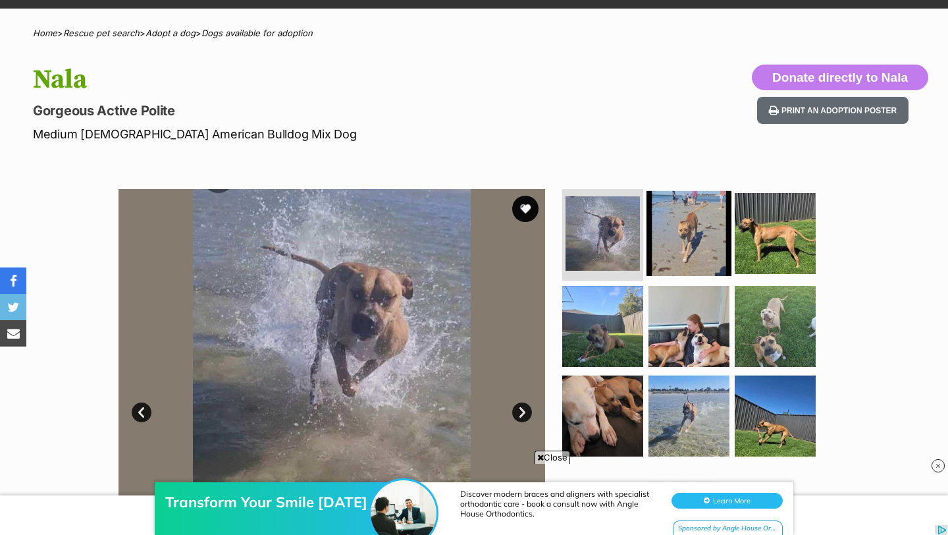
click at [696, 247] on img at bounding box center [689, 232] width 85 height 85
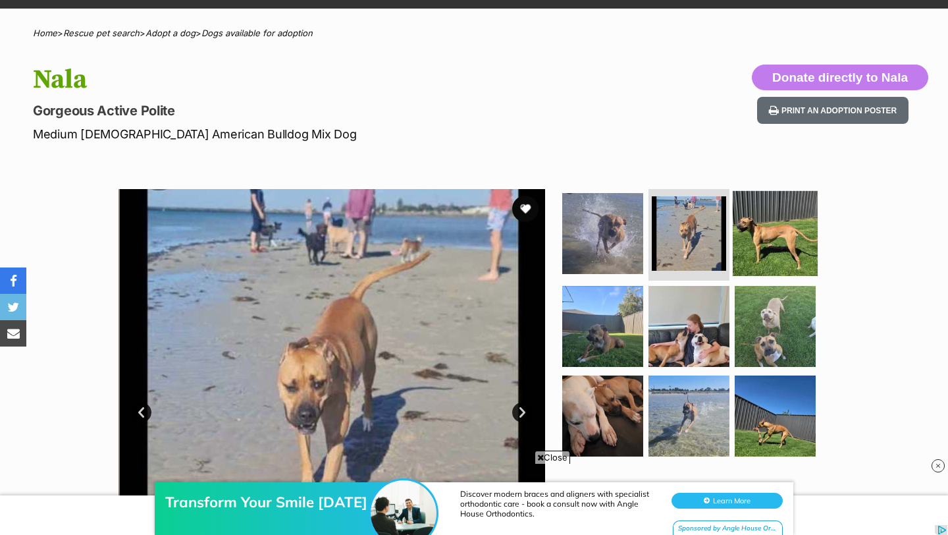
click at [755, 246] on img at bounding box center [775, 232] width 85 height 85
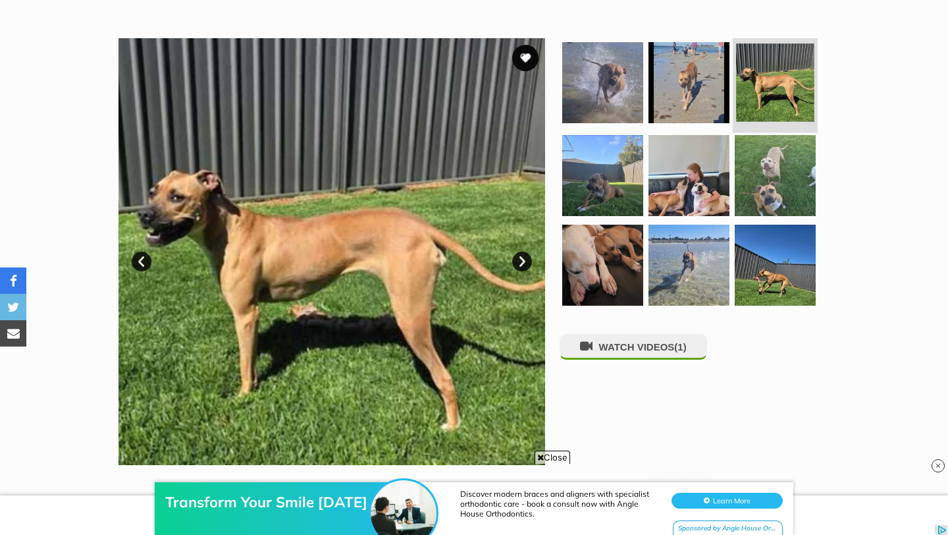
scroll to position [232, 0]
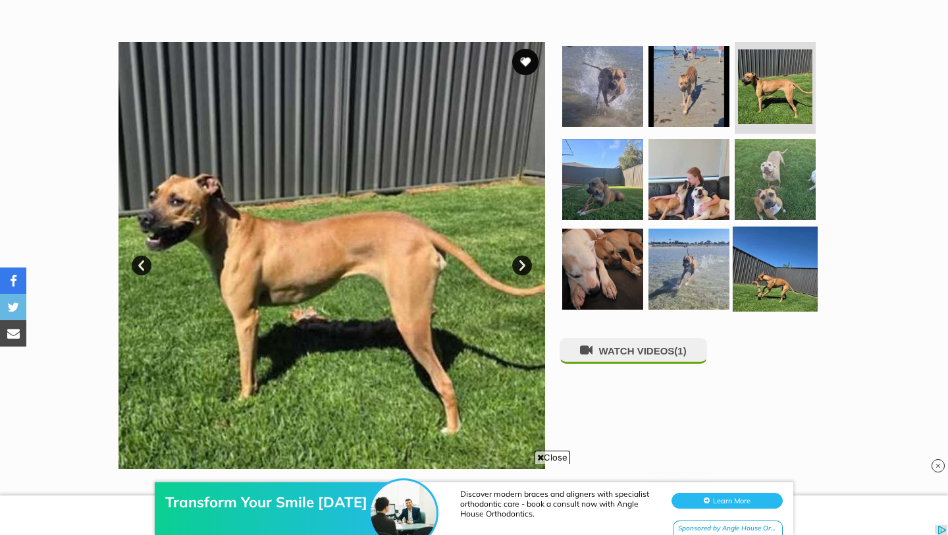
click at [747, 283] on img at bounding box center [775, 269] width 85 height 85
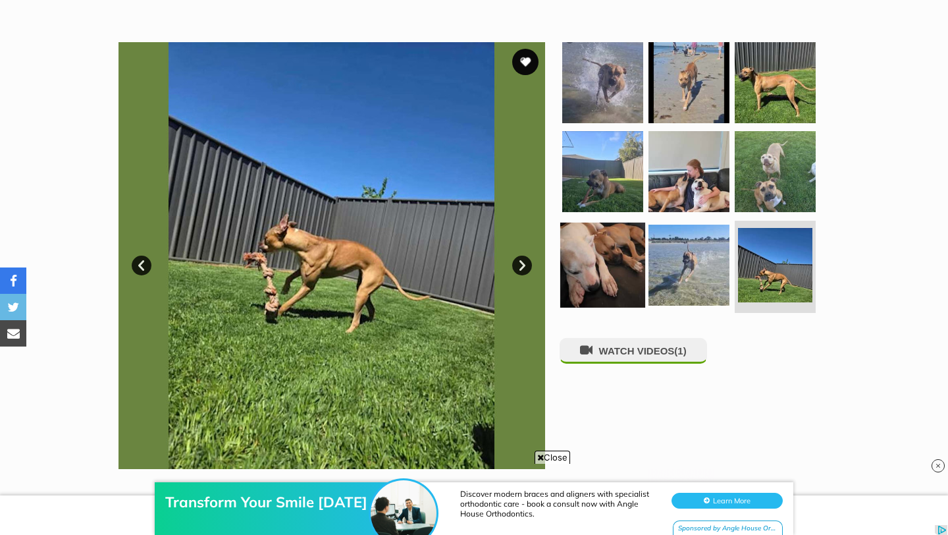
scroll to position [0, 0]
click at [624, 258] on img at bounding box center [603, 265] width 85 height 85
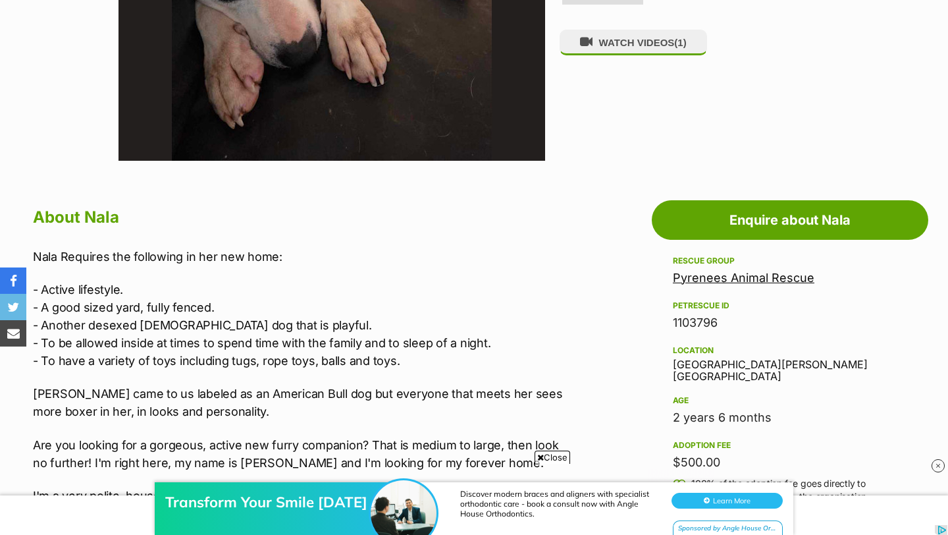
scroll to position [542, 0]
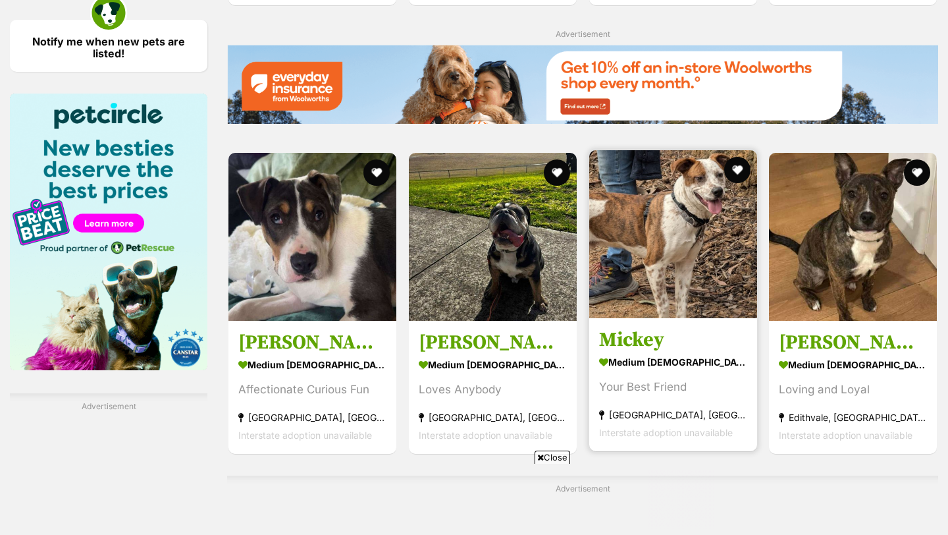
scroll to position [1900, 0]
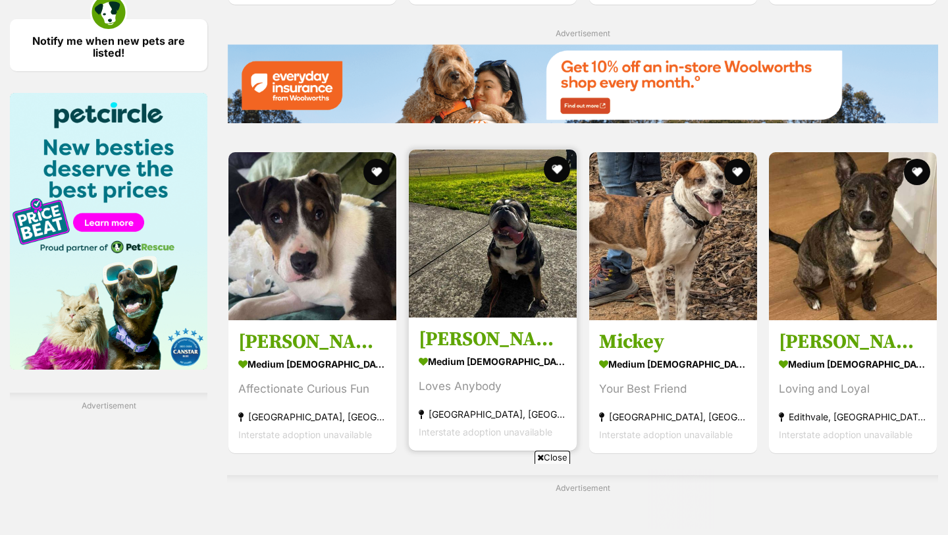
click at [515, 245] on img at bounding box center [493, 234] width 168 height 168
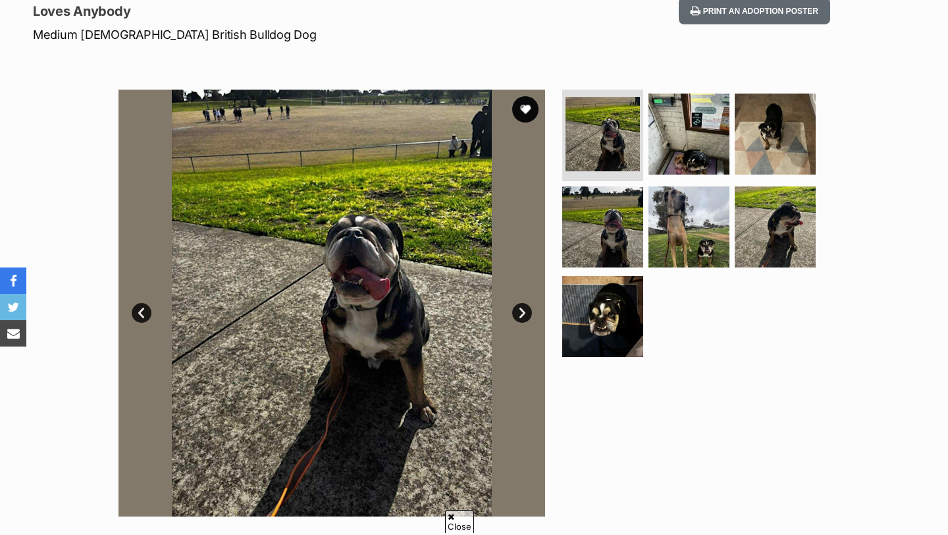
click at [516, 308] on link "Next" at bounding box center [522, 313] width 20 height 20
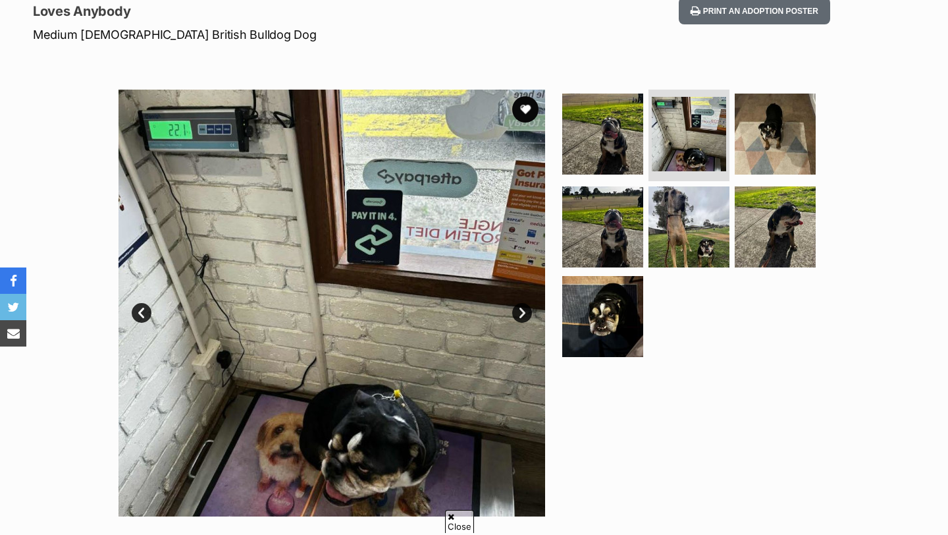
click at [521, 310] on link "Next" at bounding box center [522, 313] width 20 height 20
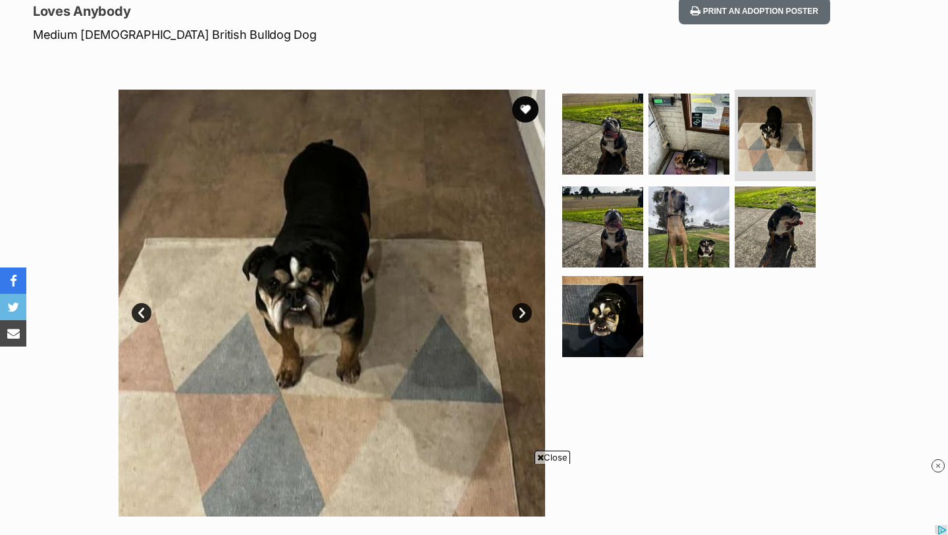
click at [521, 310] on link "Next" at bounding box center [522, 313] width 20 height 20
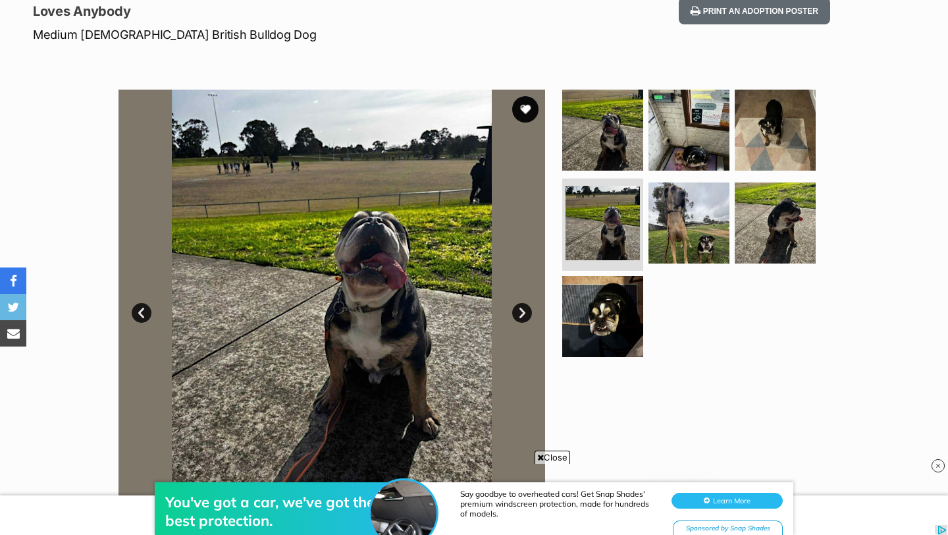
click at [521, 310] on link "Next" at bounding box center [522, 313] width 20 height 20
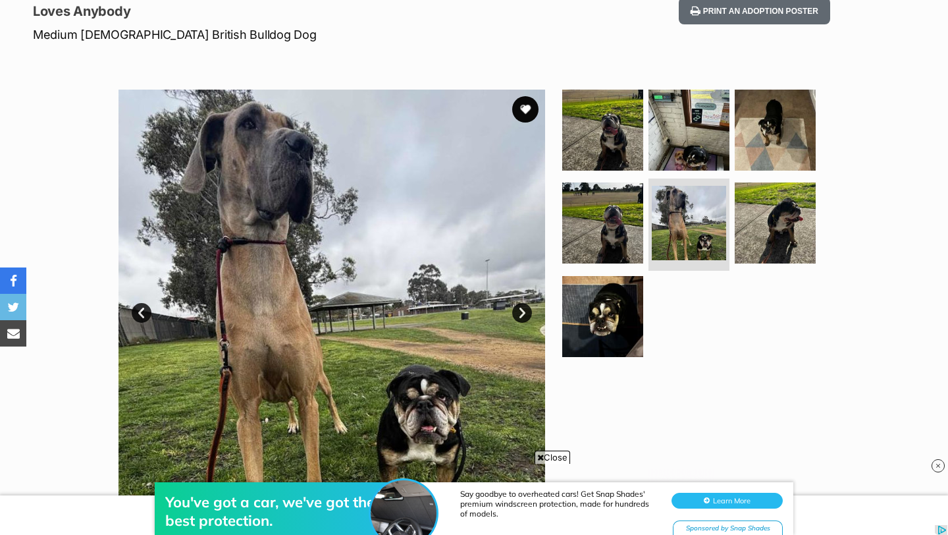
scroll to position [264, 0]
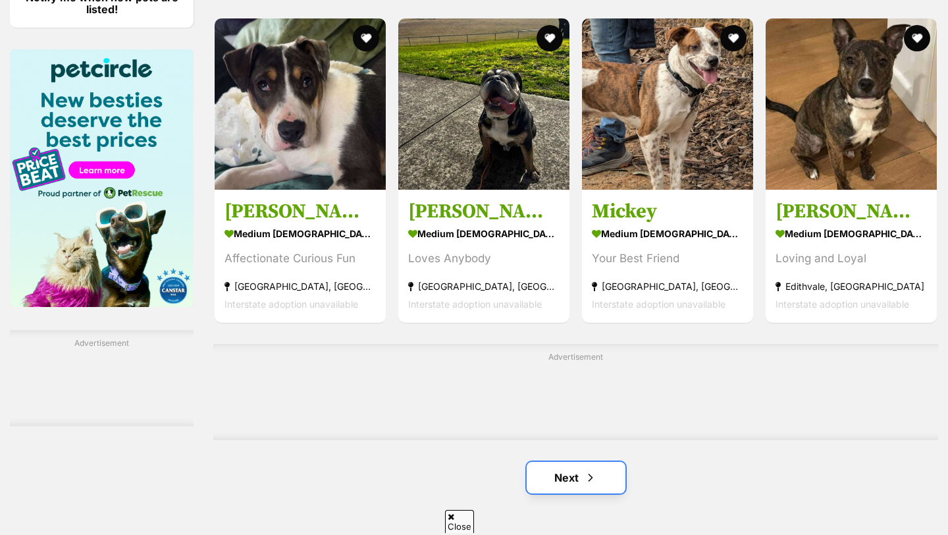
click at [584, 470] on span "Next page" at bounding box center [590, 478] width 13 height 16
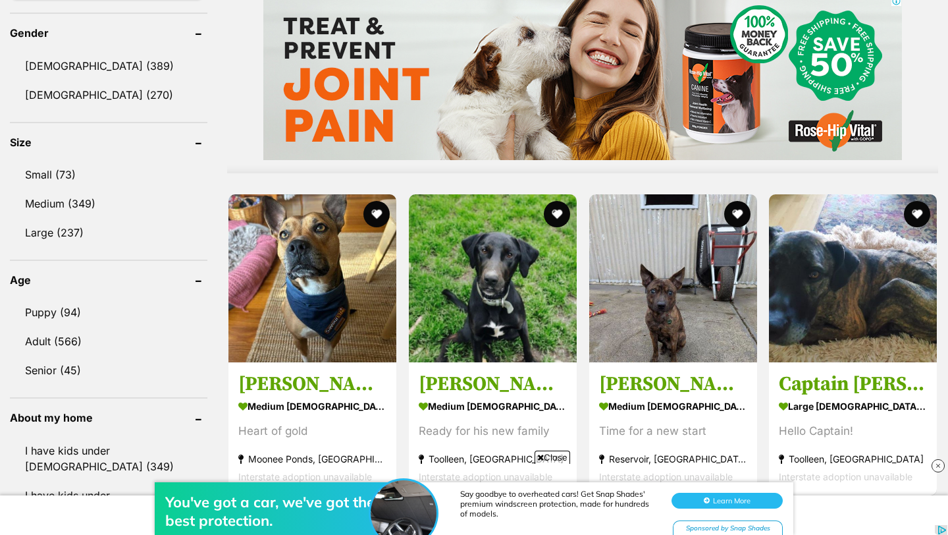
scroll to position [1075, 0]
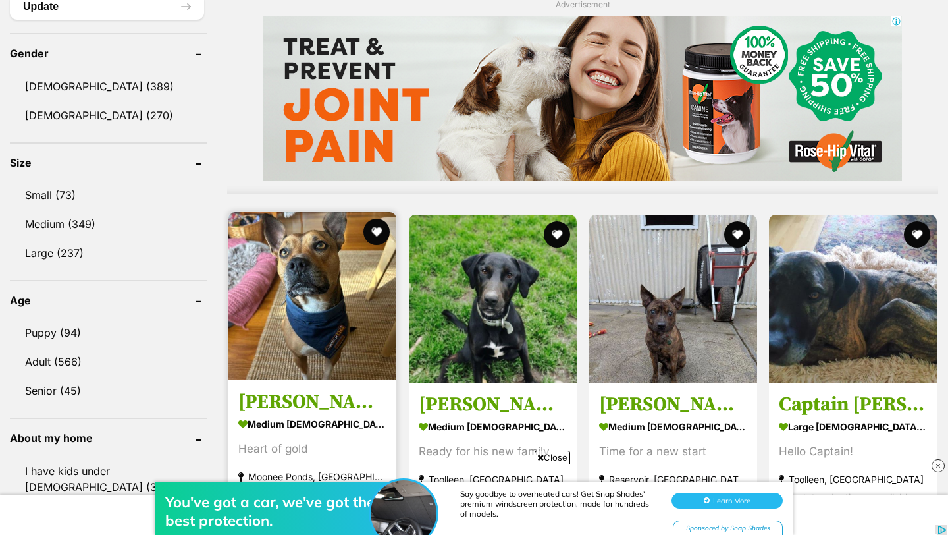
click at [331, 248] on img at bounding box center [313, 296] width 168 height 168
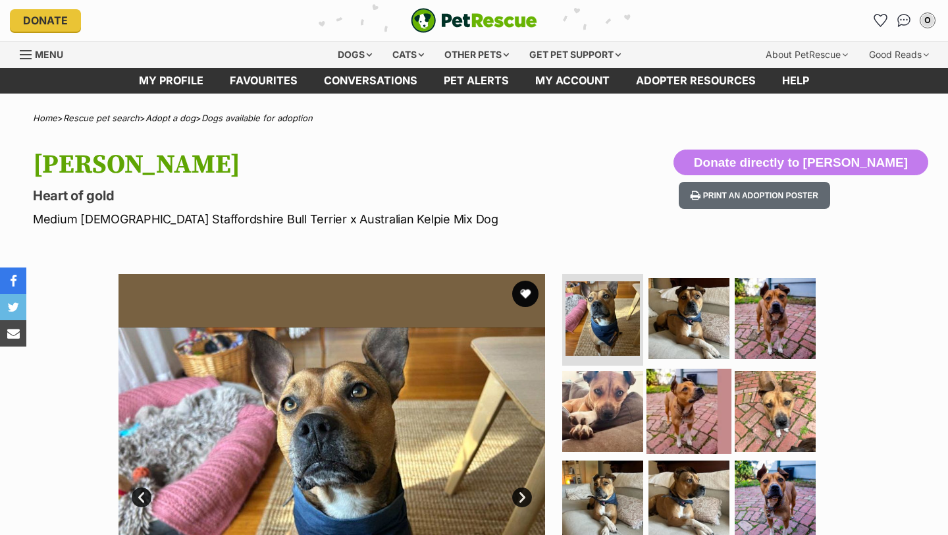
click at [681, 410] on img at bounding box center [689, 411] width 85 height 85
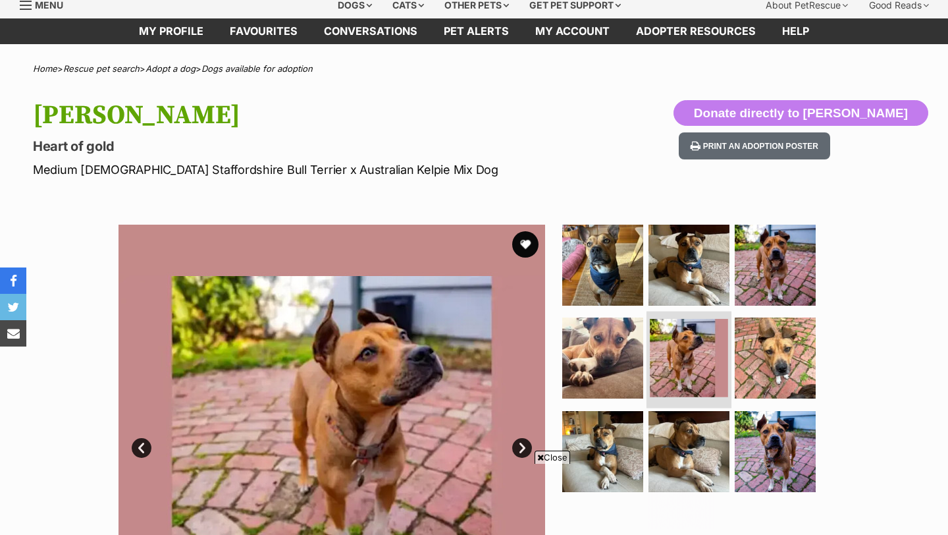
scroll to position [134, 0]
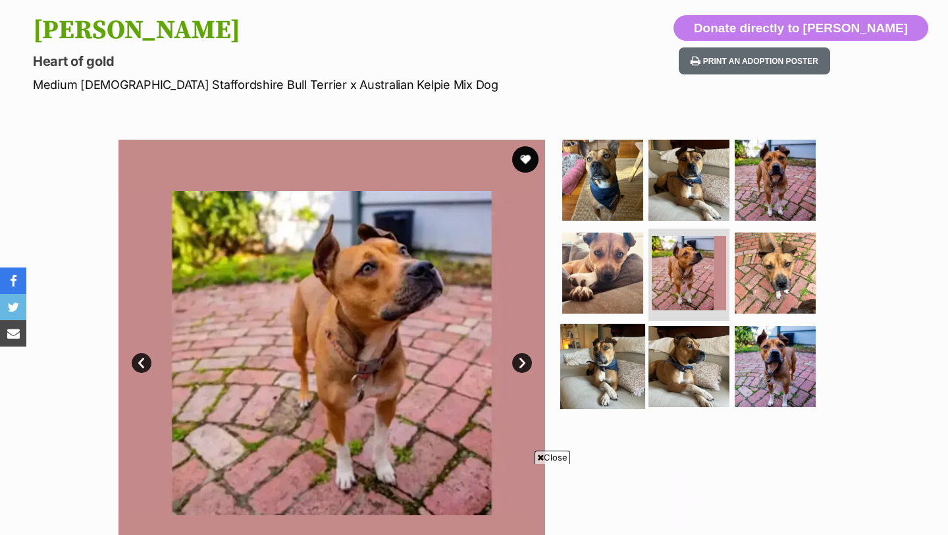
click at [625, 389] on img at bounding box center [603, 366] width 85 height 85
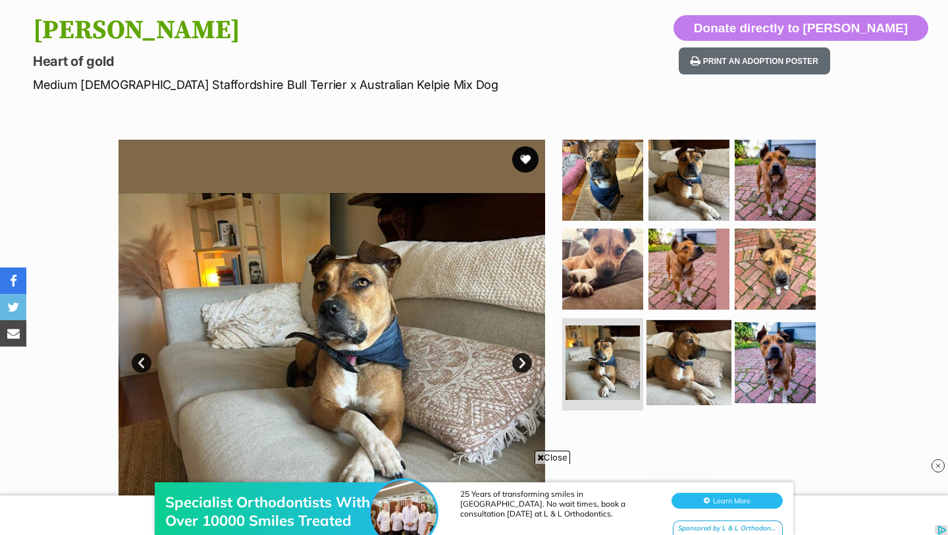
scroll to position [0, 0]
click at [683, 370] on img at bounding box center [689, 362] width 85 height 85
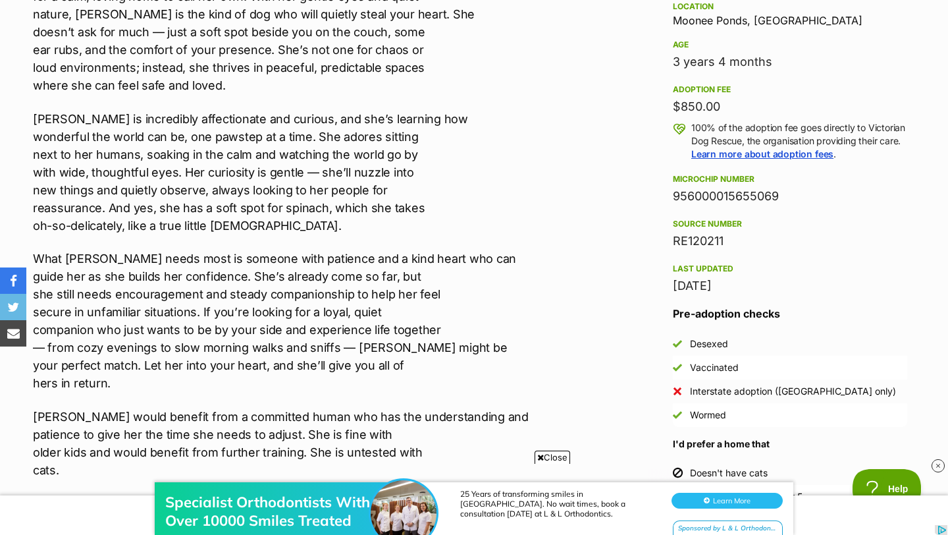
scroll to position [947, 0]
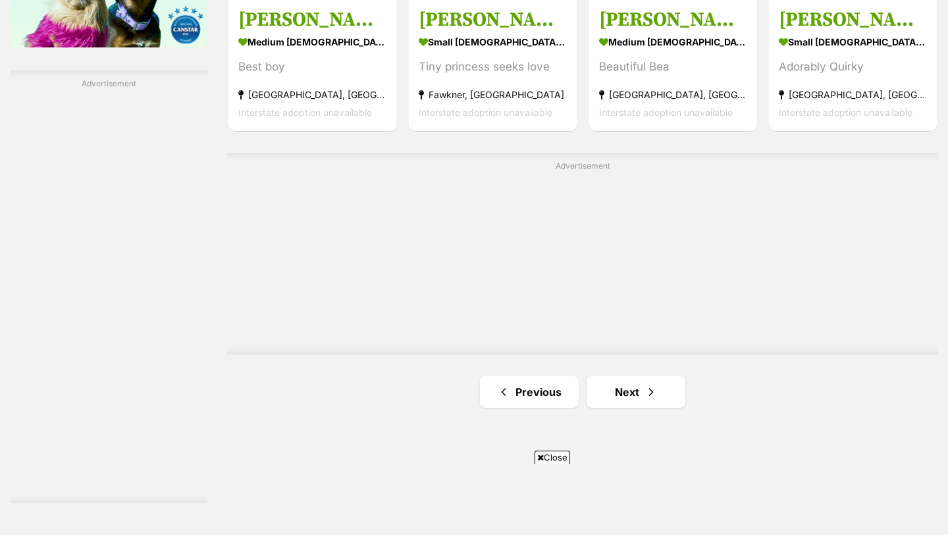
scroll to position [2223, 0]
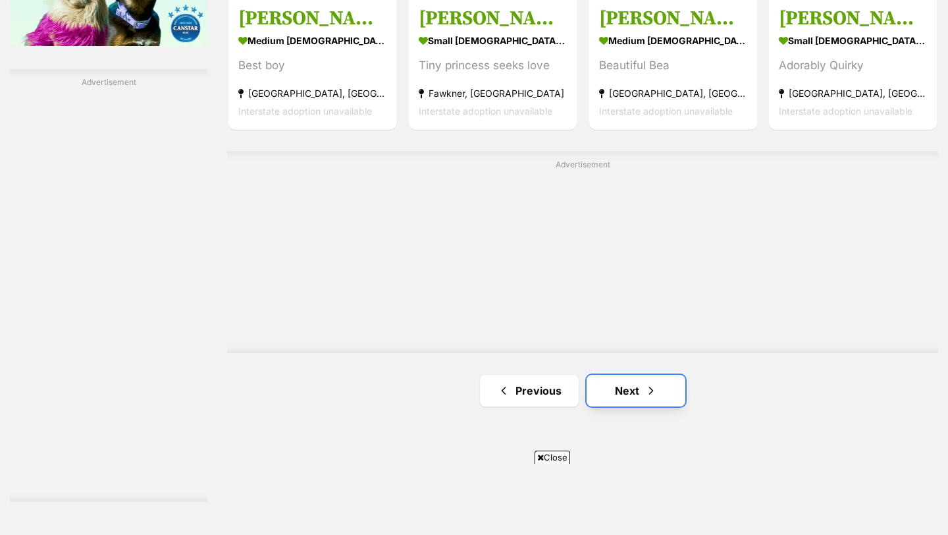
click at [645, 383] on span "Next page" at bounding box center [651, 391] width 13 height 16
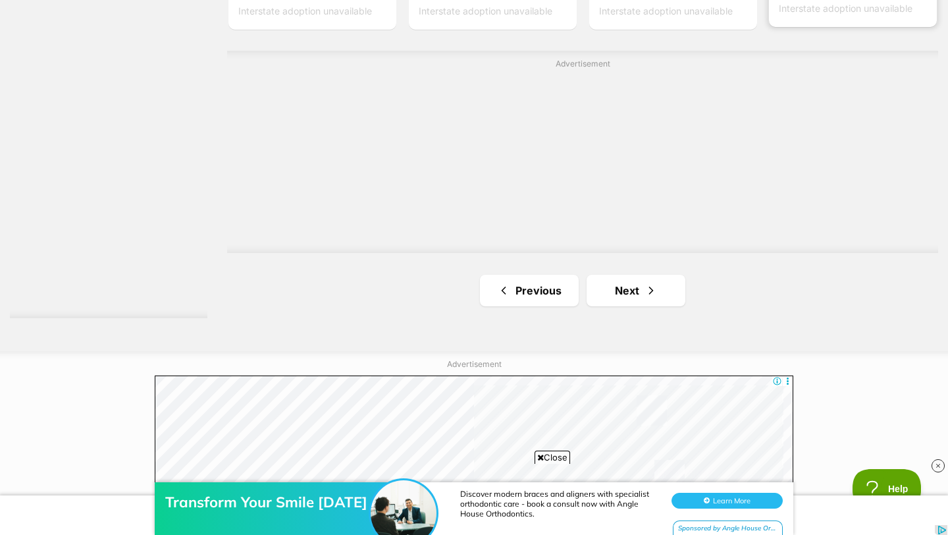
scroll to position [2411, 0]
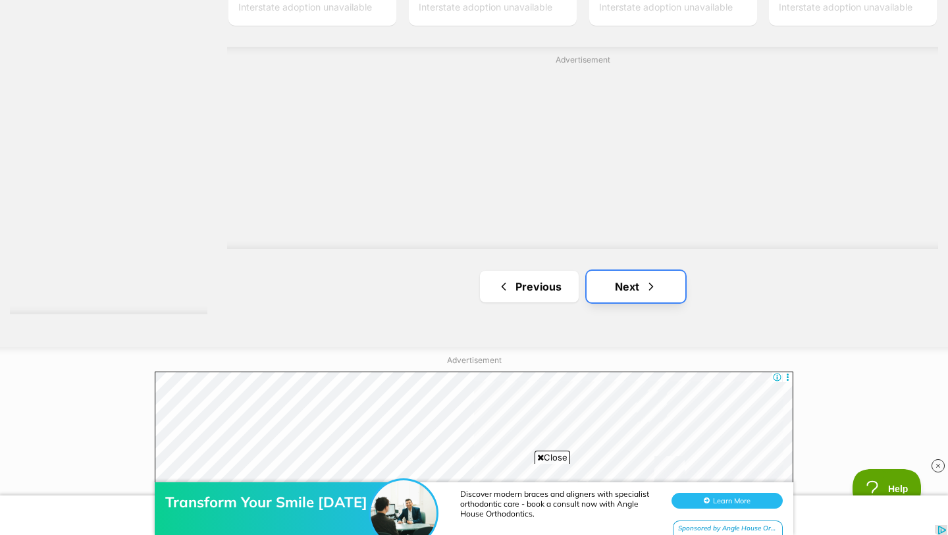
click at [626, 271] on link "Next" at bounding box center [636, 287] width 99 height 32
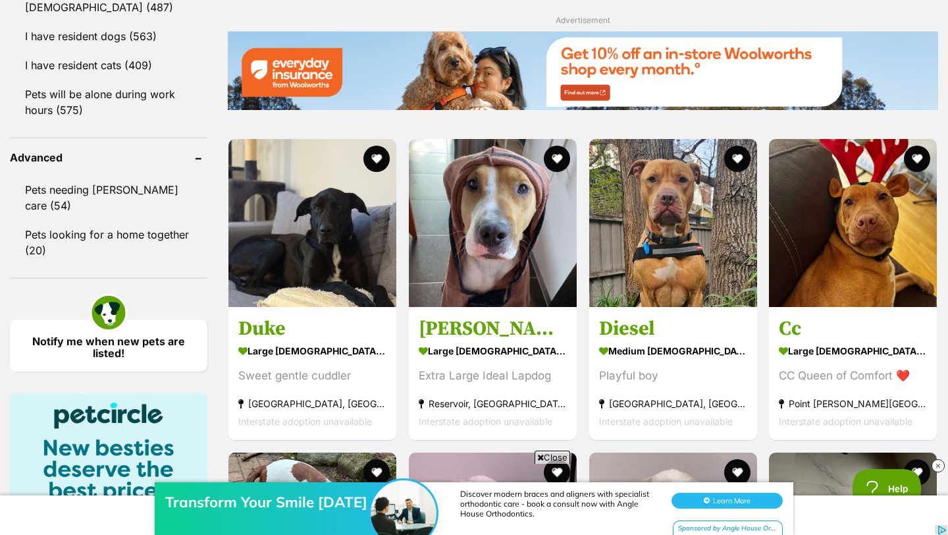
scroll to position [1600, 0]
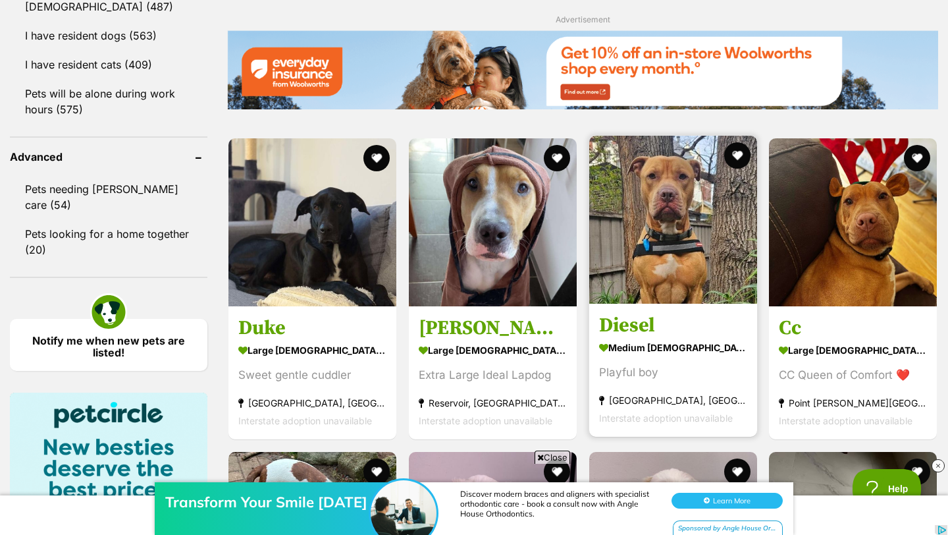
click at [662, 225] on img at bounding box center [674, 220] width 168 height 168
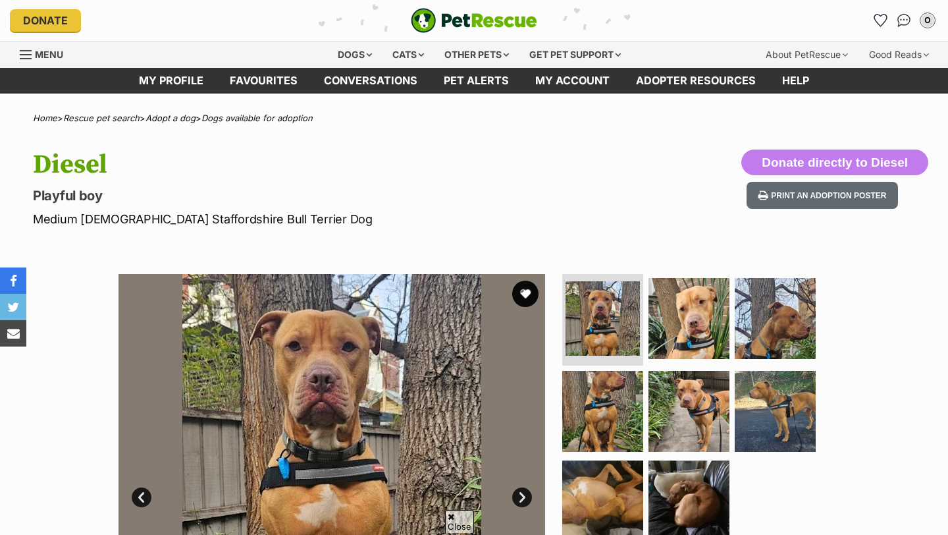
scroll to position [106, 0]
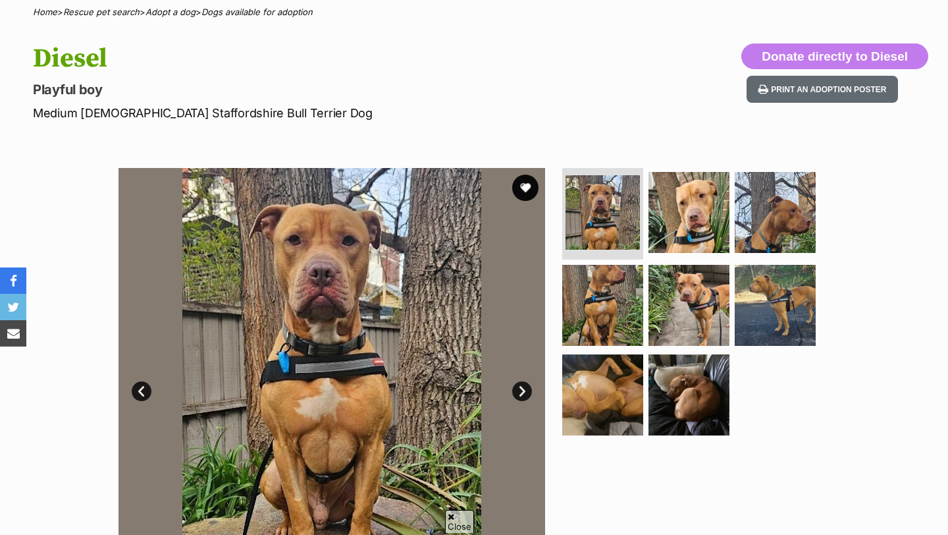
click at [522, 390] on link "Next" at bounding box center [522, 391] width 20 height 20
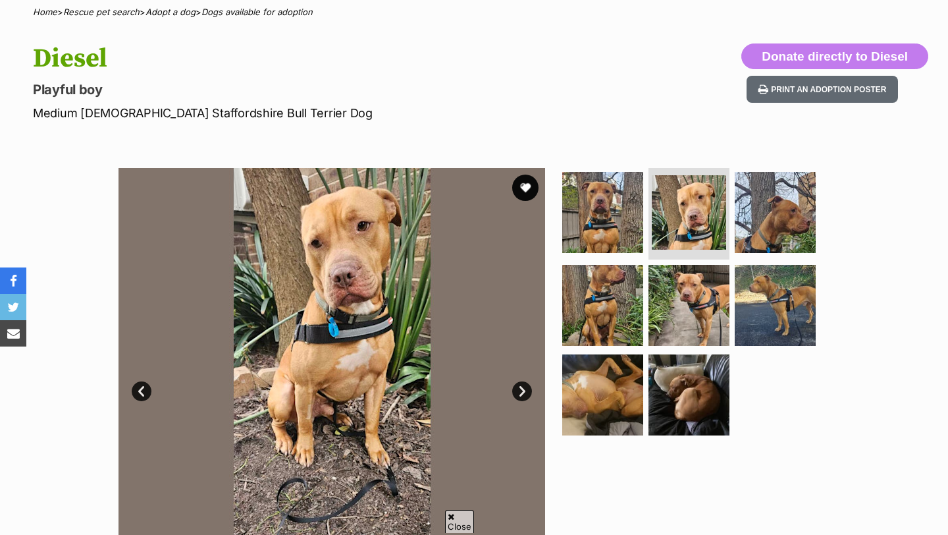
scroll to position [0, 0]
click at [522, 390] on link "Next" at bounding box center [522, 391] width 20 height 20
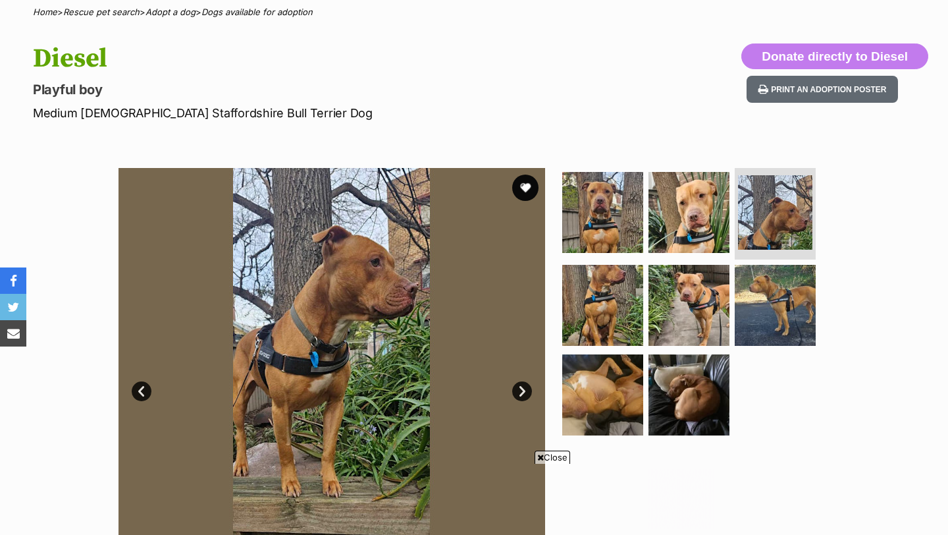
click at [522, 390] on link "Next" at bounding box center [522, 391] width 20 height 20
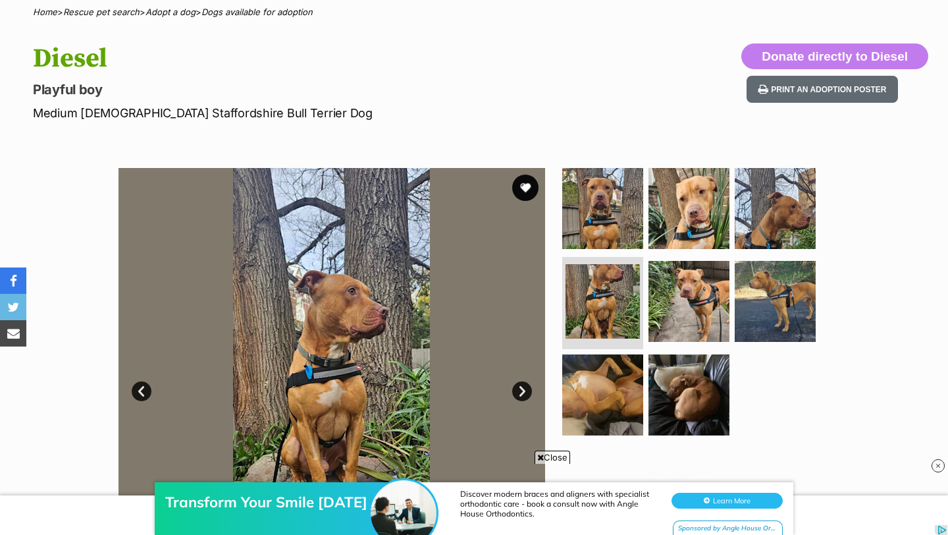
click at [522, 391] on link "Next" at bounding box center [522, 391] width 20 height 20
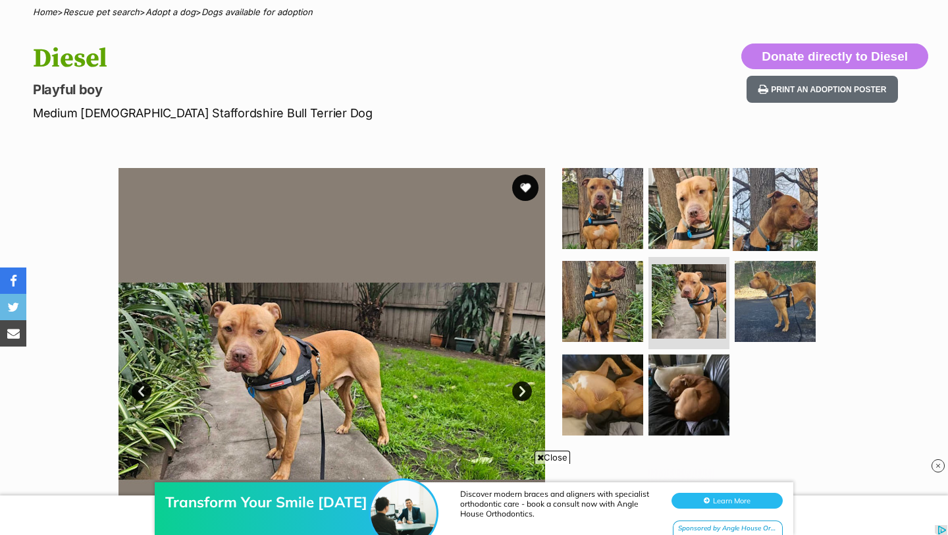
click at [746, 213] on img at bounding box center [775, 207] width 85 height 85
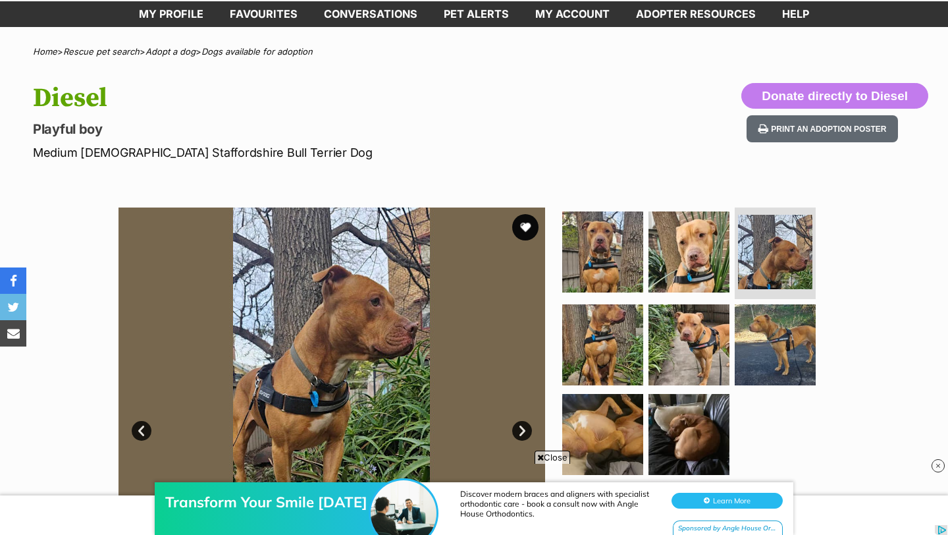
scroll to position [119, 0]
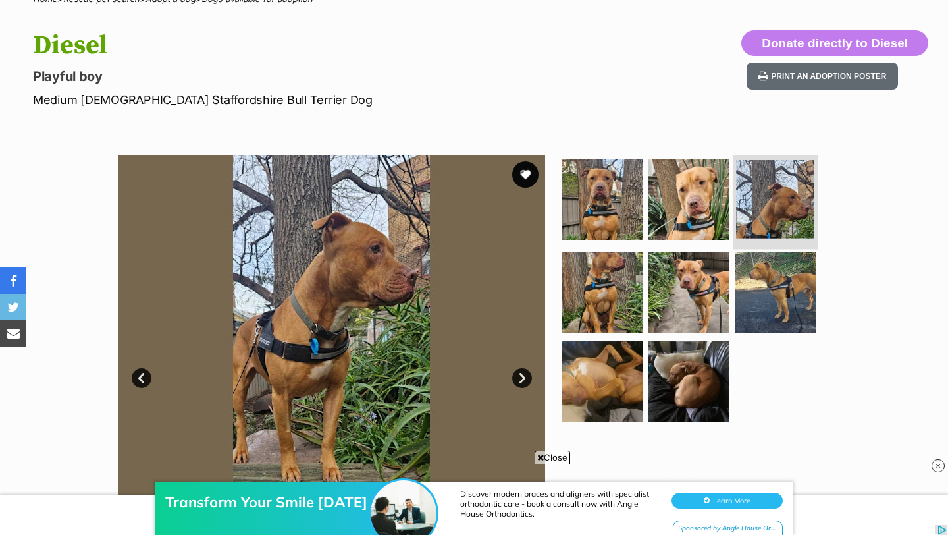
click at [781, 215] on img at bounding box center [775, 199] width 78 height 78
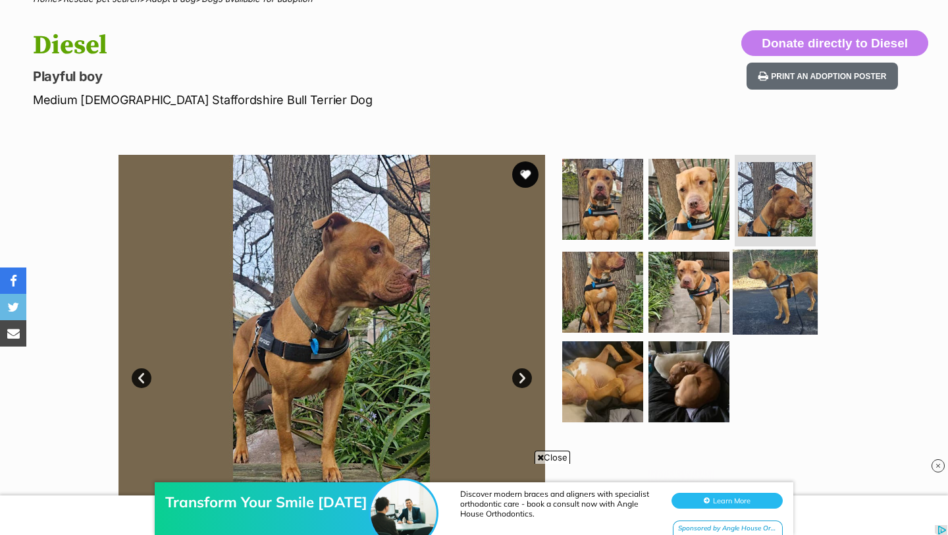
click at [775, 287] on img at bounding box center [775, 292] width 85 height 85
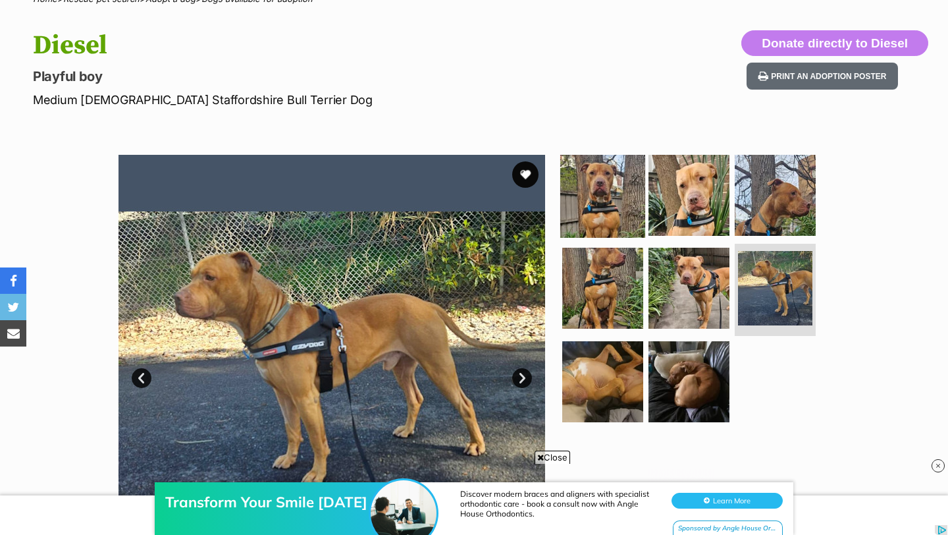
click at [600, 194] on img at bounding box center [603, 194] width 85 height 85
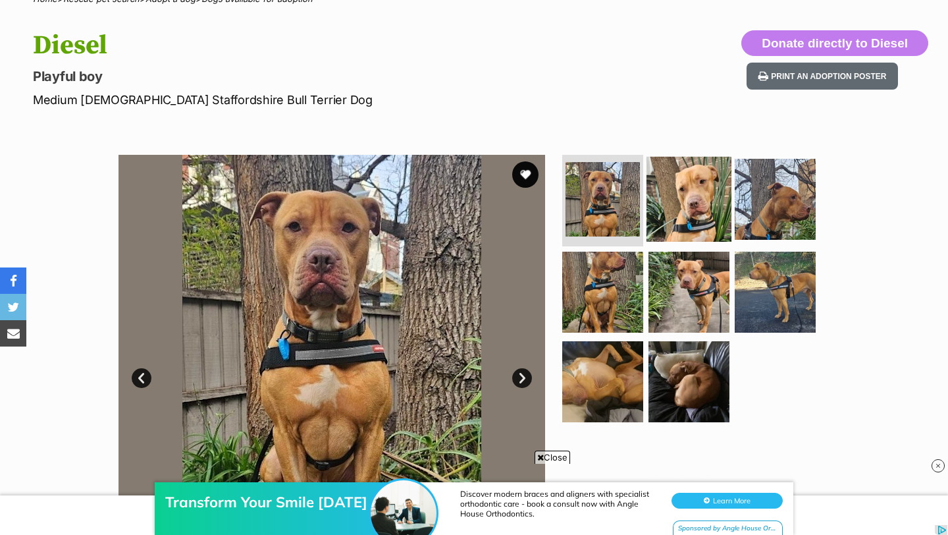
click at [661, 206] on img at bounding box center [689, 198] width 85 height 85
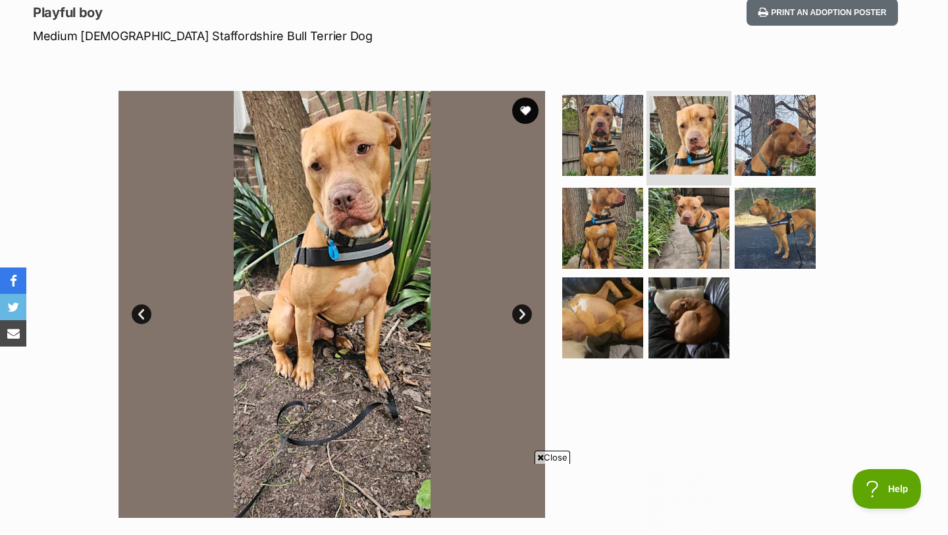
scroll to position [0, 0]
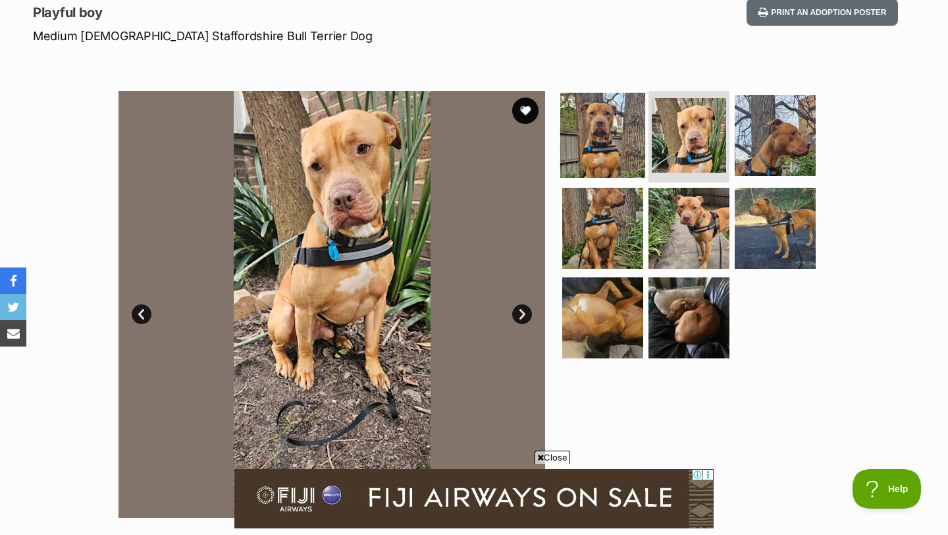
click at [618, 156] on img at bounding box center [603, 134] width 85 height 85
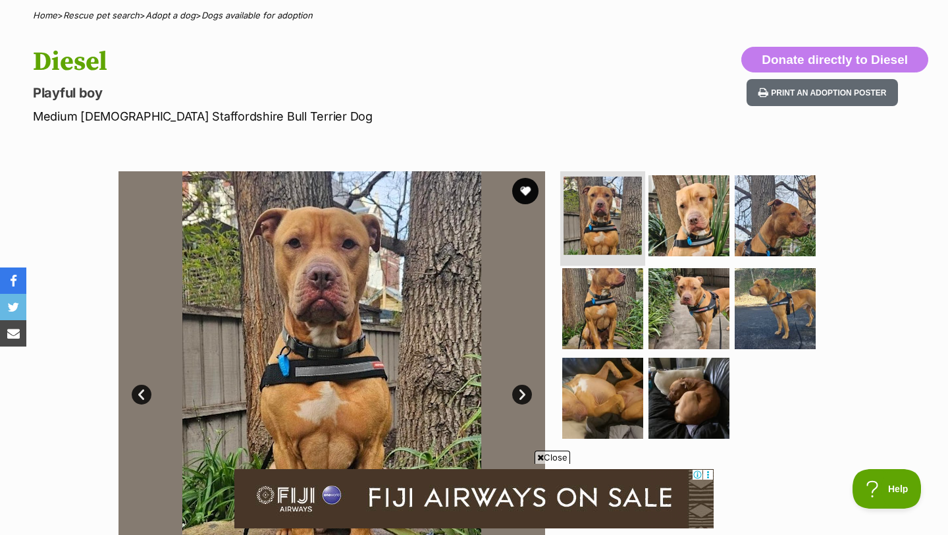
scroll to position [110, 0]
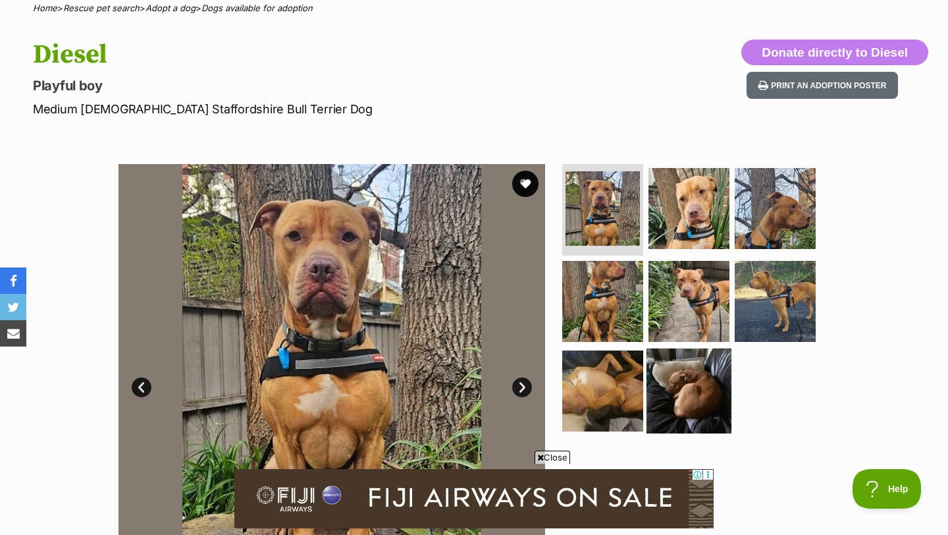
click at [667, 366] on img at bounding box center [689, 390] width 85 height 85
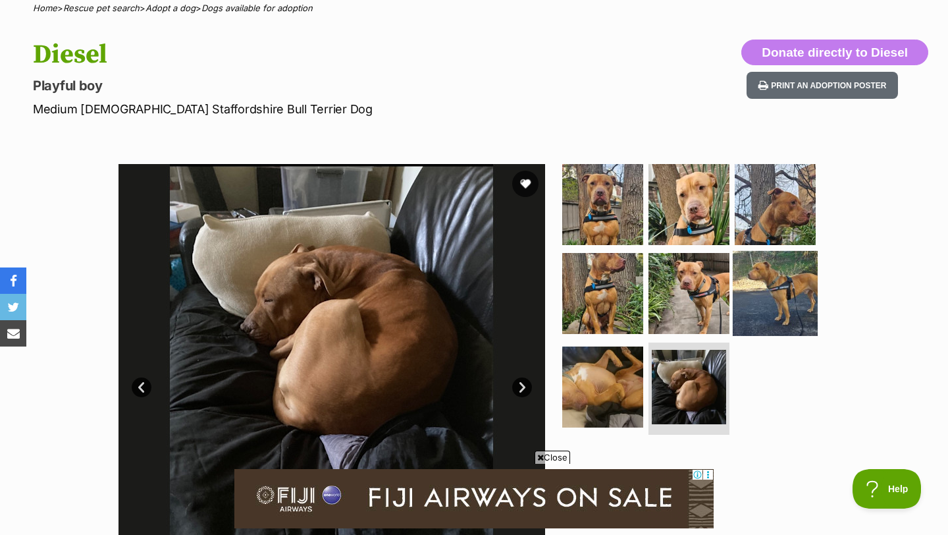
click at [775, 308] on img at bounding box center [775, 293] width 85 height 85
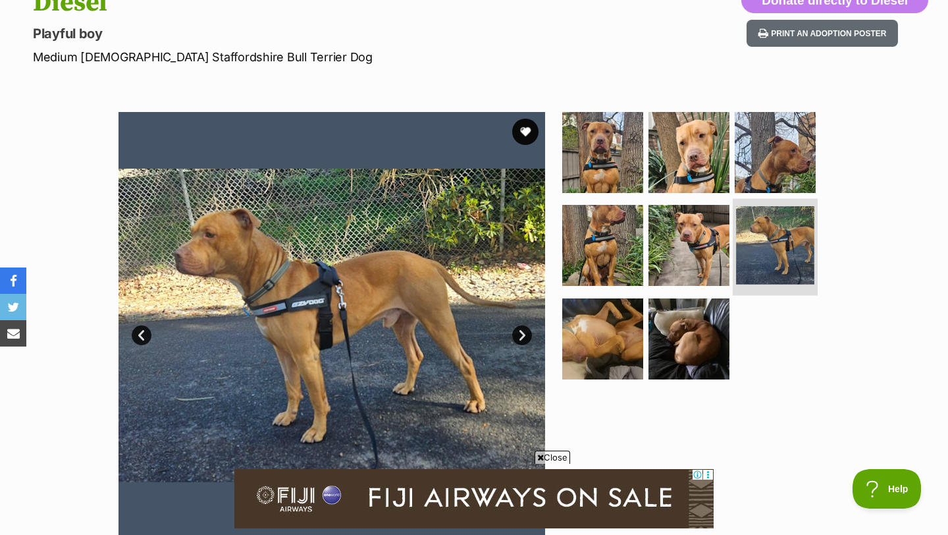
scroll to position [161, 0]
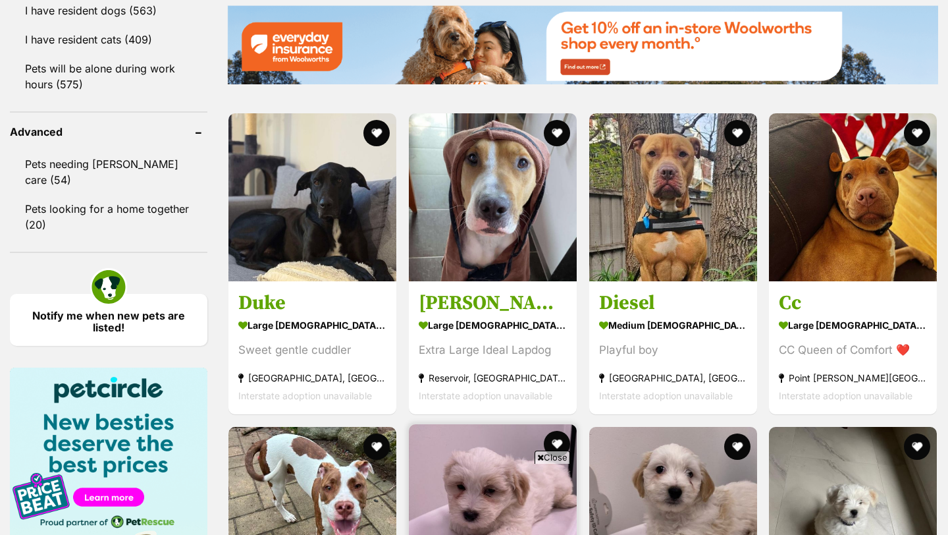
scroll to position [1628, 0]
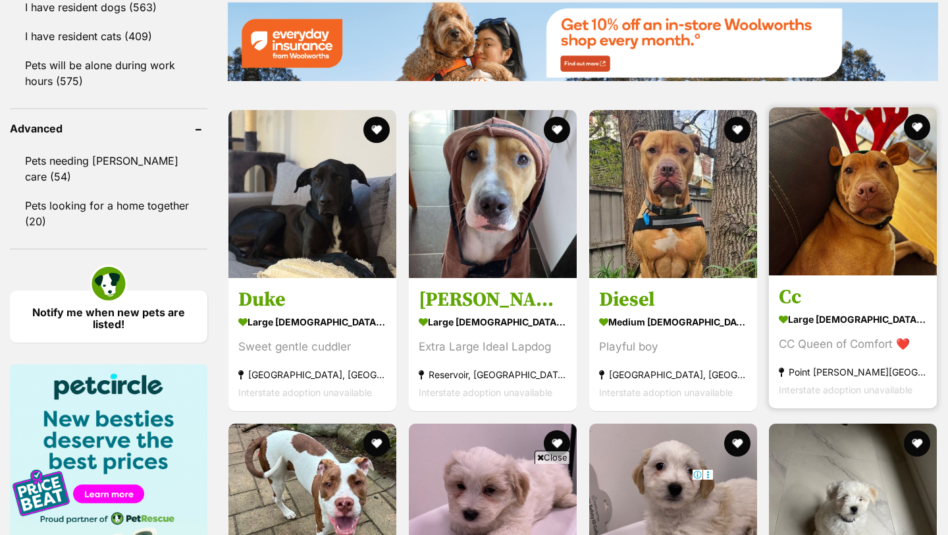
click at [850, 223] on img at bounding box center [853, 191] width 168 height 168
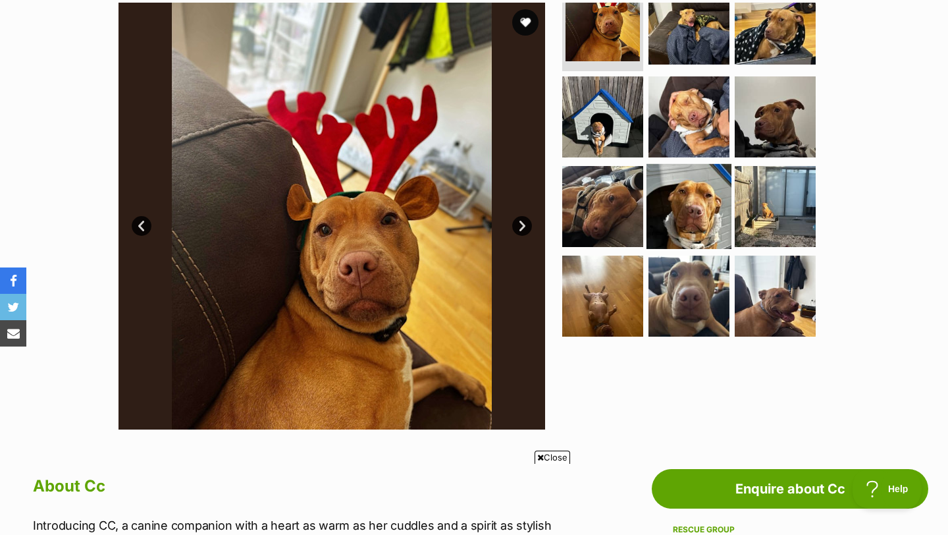
click at [683, 203] on img at bounding box center [689, 206] width 85 height 85
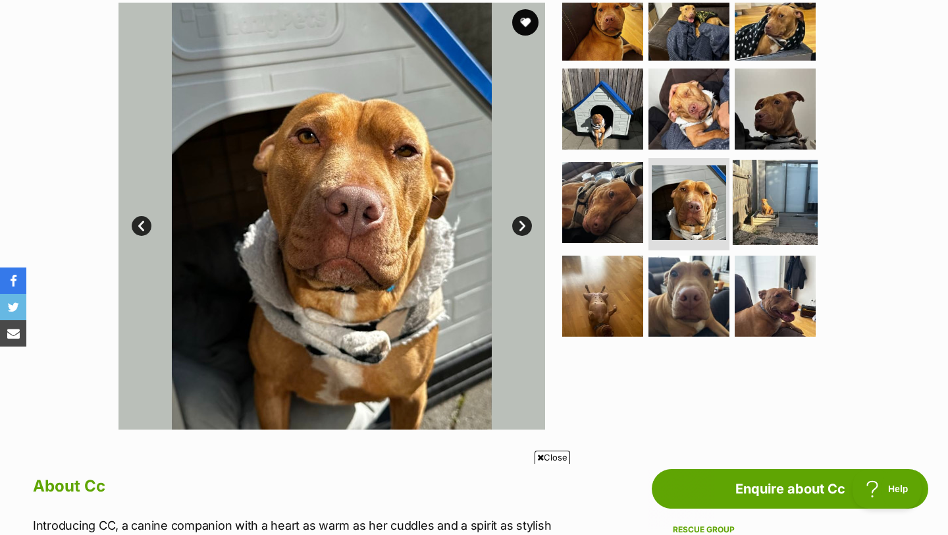
click at [791, 180] on img at bounding box center [775, 202] width 85 height 85
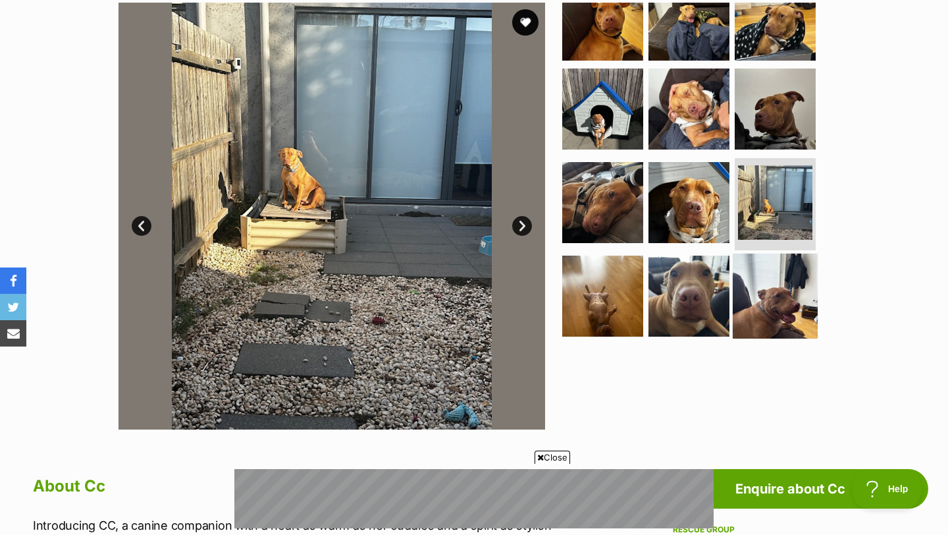
click at [757, 299] on img at bounding box center [775, 296] width 85 height 85
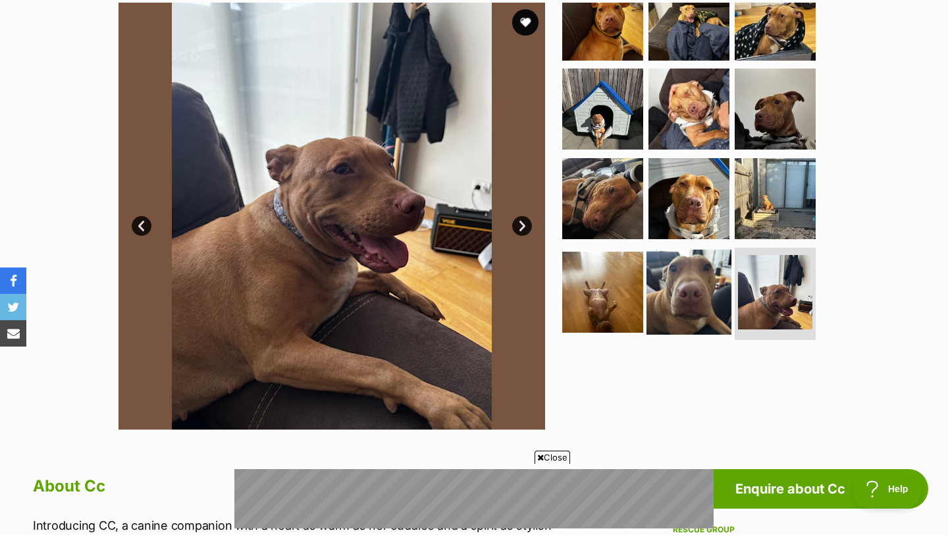
click at [686, 288] on img at bounding box center [689, 292] width 85 height 85
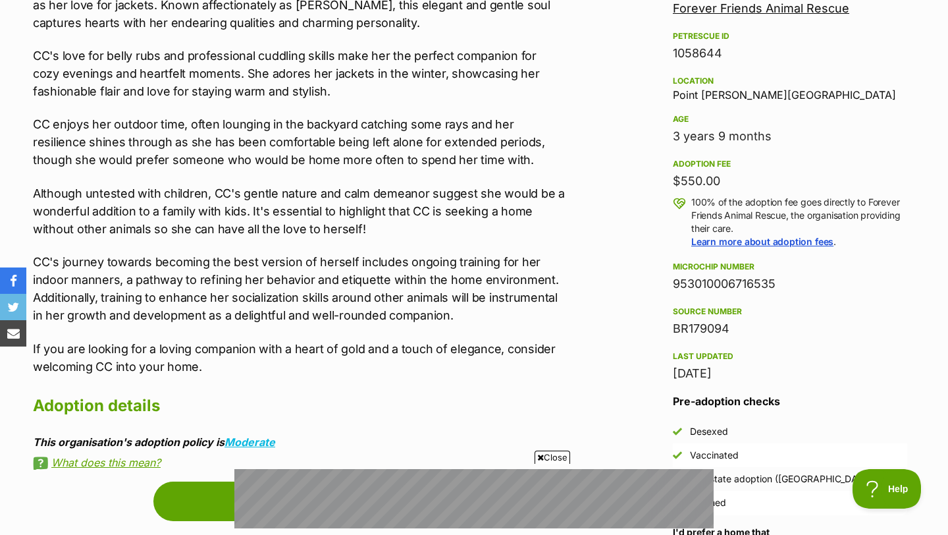
scroll to position [814, 0]
